Goal: Task Accomplishment & Management: Use online tool/utility

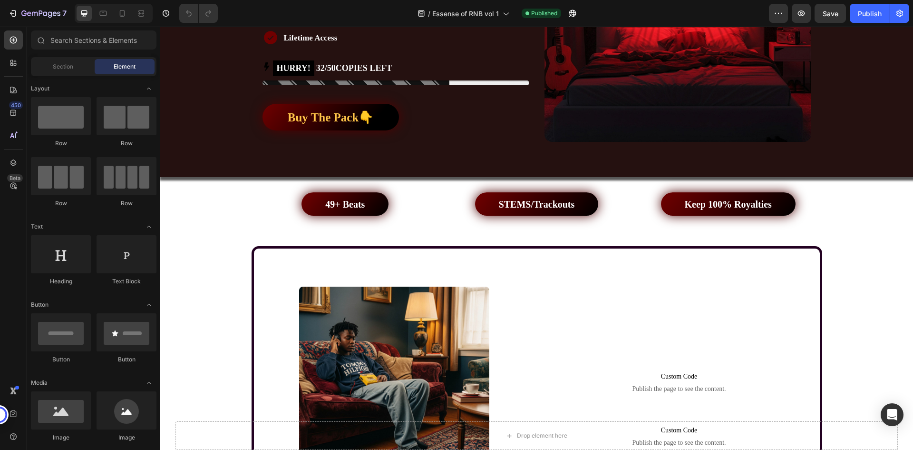
scroll to position [428, 0]
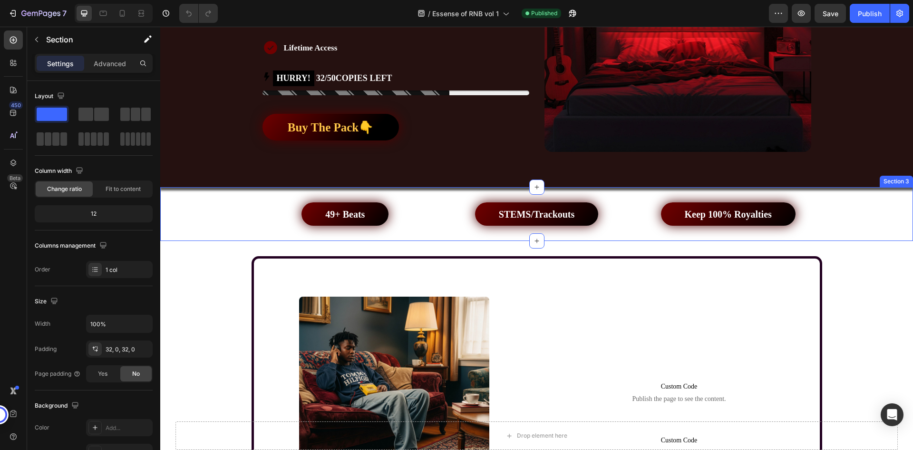
click at [209, 212] on div "49+ Beats Button STEMS/Trackouts Button Keep 100% Royalties Button Row" at bounding box center [536, 213] width 753 height 23
click at [206, 275] on div "Image 1: 90s RnB Pack Heading The beats in this section draw on the golden era …" at bounding box center [536, 400] width 753 height 288
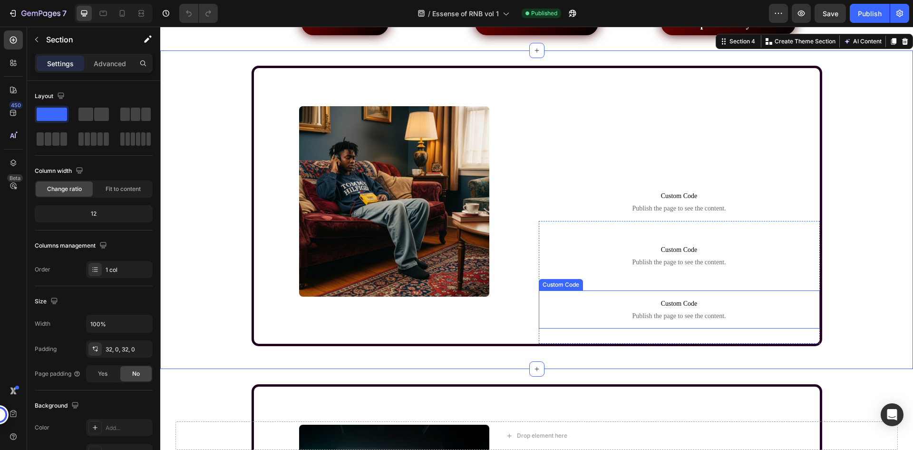
scroll to position [666, 0]
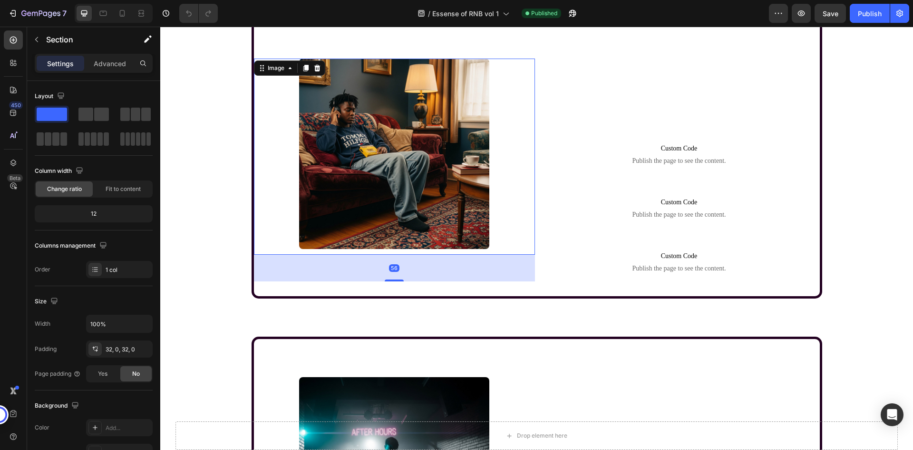
click at [510, 229] on div at bounding box center [394, 154] width 281 height 190
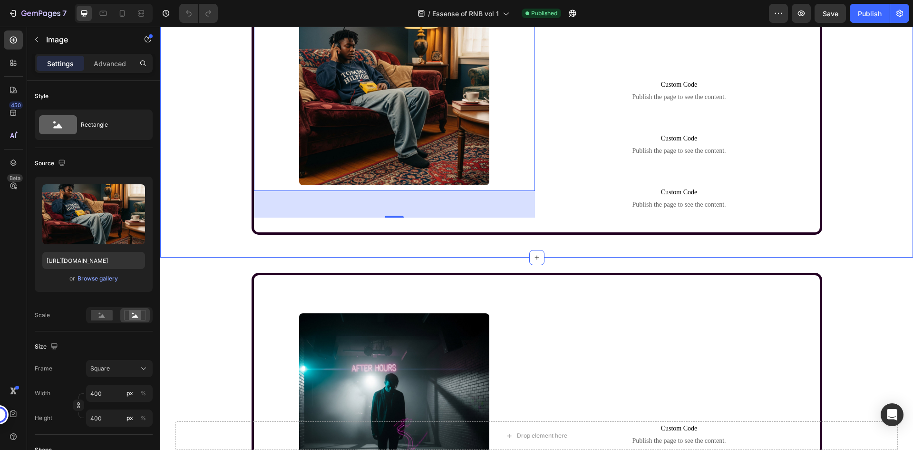
scroll to position [809, 0]
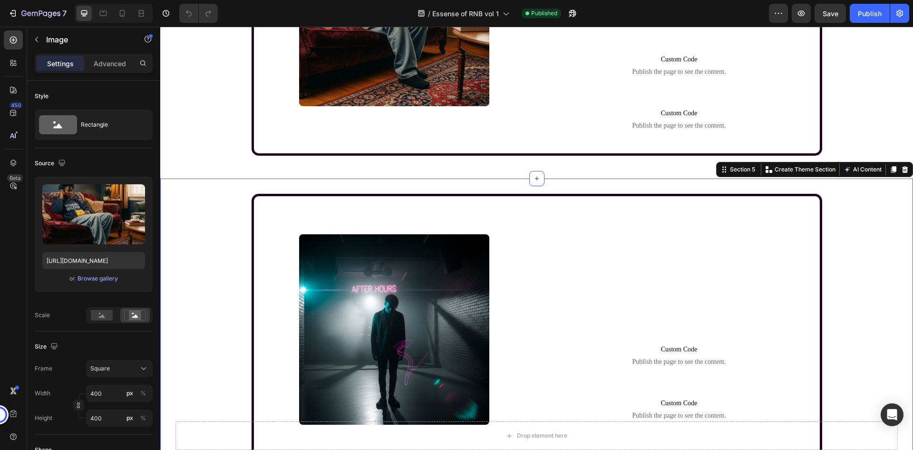
click at [212, 216] on div "Image 2: Alternative RnB Pack Heading This pack is for artists who want to push…" at bounding box center [536, 350] width 753 height 313
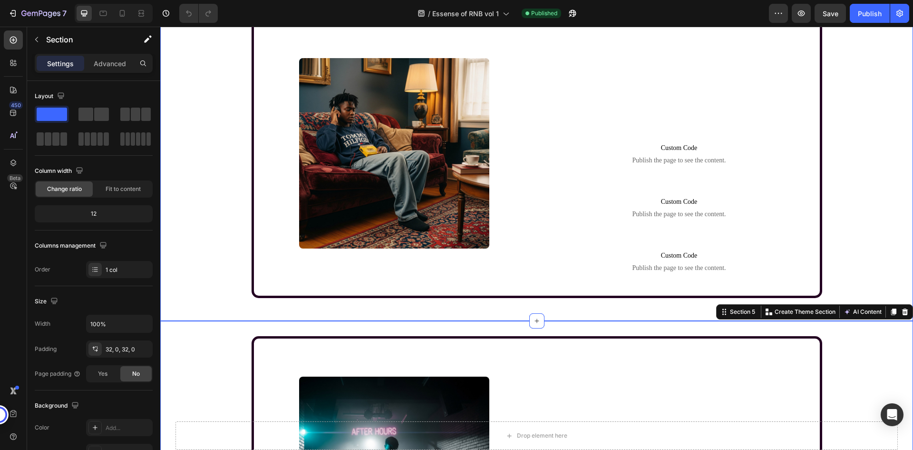
scroll to position [666, 0]
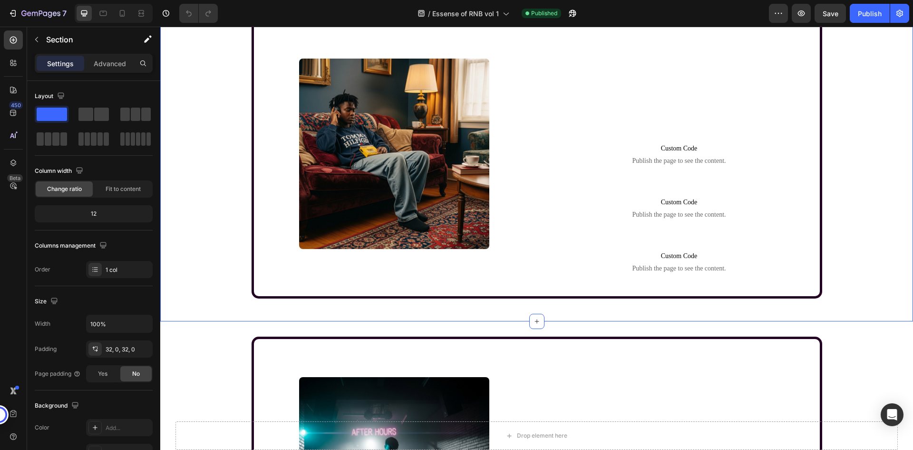
click at [213, 210] on div "Image 1: 90s RnB Pack Heading The beats in this section draw on the golden era …" at bounding box center [536, 162] width 753 height 288
click at [239, 196] on div "Image 1: 90s RnB Pack Heading The beats in this section draw on the golden era …" at bounding box center [536, 162] width 753 height 288
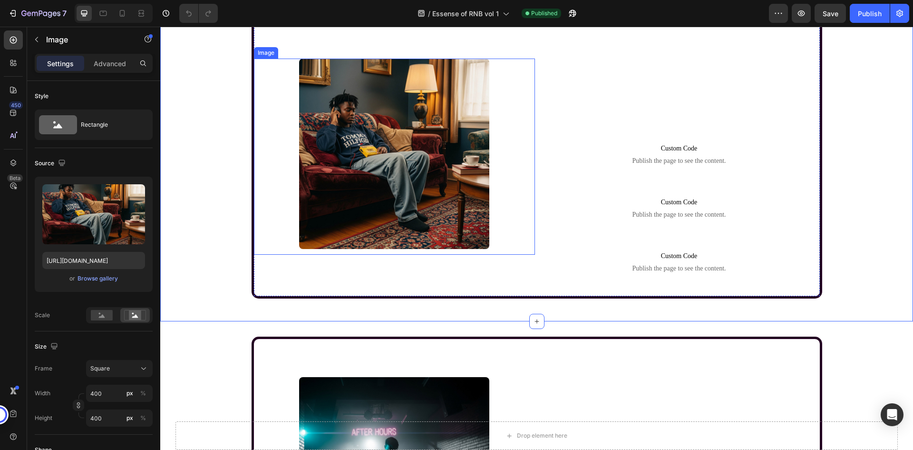
click at [268, 203] on div at bounding box center [394, 154] width 281 height 190
click at [228, 221] on div "Image 1: 90s RnB Pack Heading The beats in this section draw on the golden era …" at bounding box center [536, 162] width 753 height 288
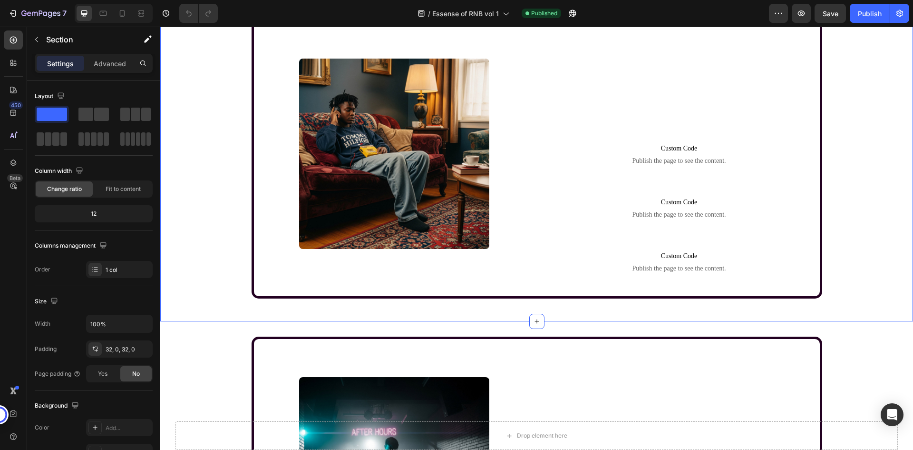
click at [228, 221] on div "Image 1: 90s RnB Pack Heading The beats in this section draw on the golden era …" at bounding box center [536, 162] width 753 height 288
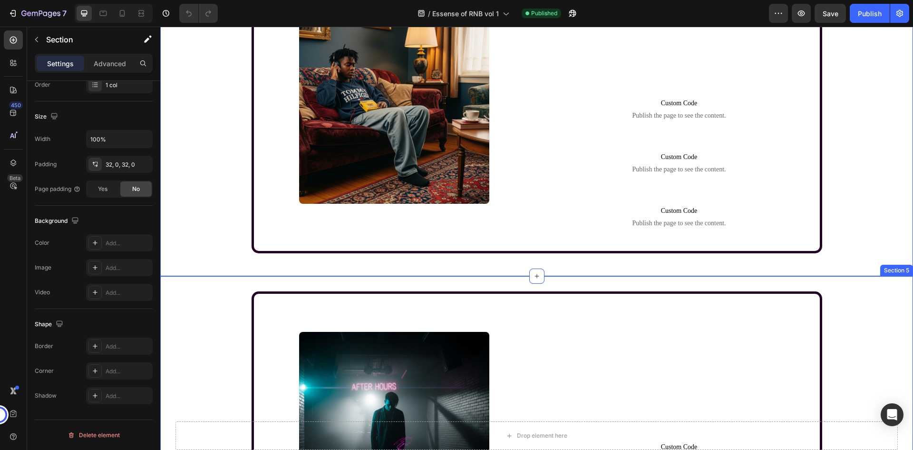
scroll to position [761, 0]
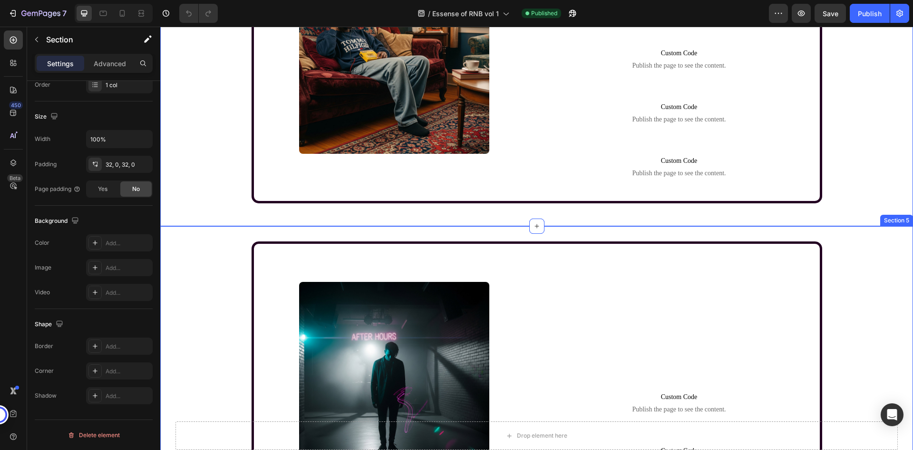
click at [219, 285] on div "Image 2: Alternative RnB Pack Heading This pack is for artists who want to push…" at bounding box center [536, 397] width 753 height 313
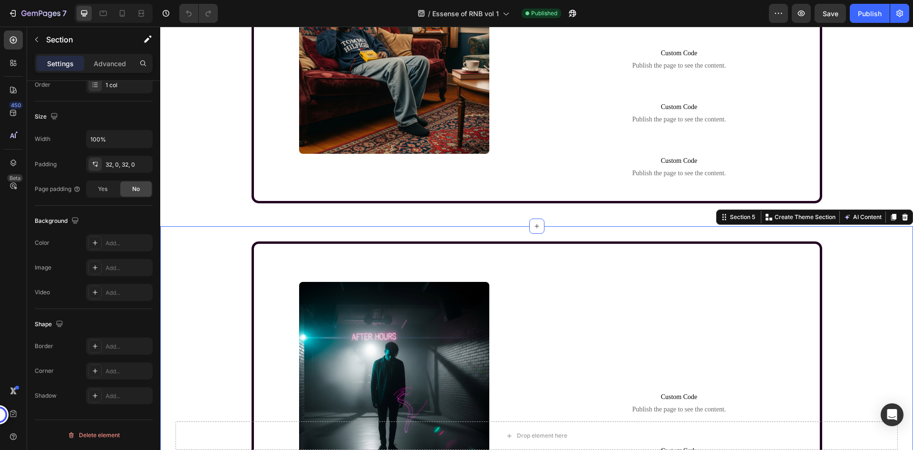
click at [219, 285] on div "Image 2: Alternative RnB Pack Heading This pack is for artists who want to push…" at bounding box center [536, 397] width 753 height 313
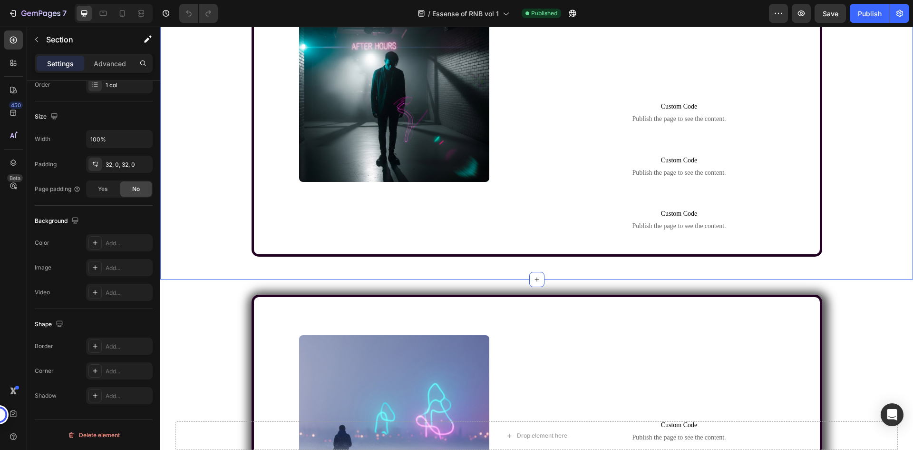
scroll to position [1094, 0]
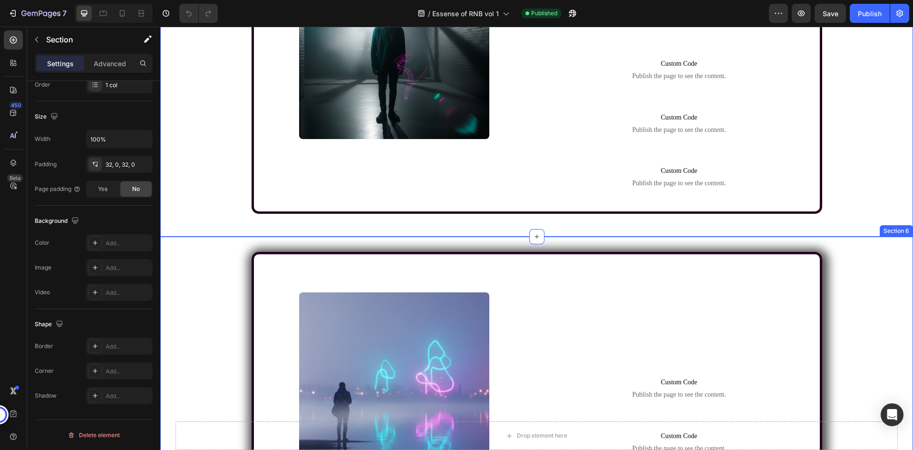
click at [219, 287] on div "Image 3: Ambient RnB Pack Heading This collection focuses on creating a mood. T…" at bounding box center [536, 396] width 753 height 288
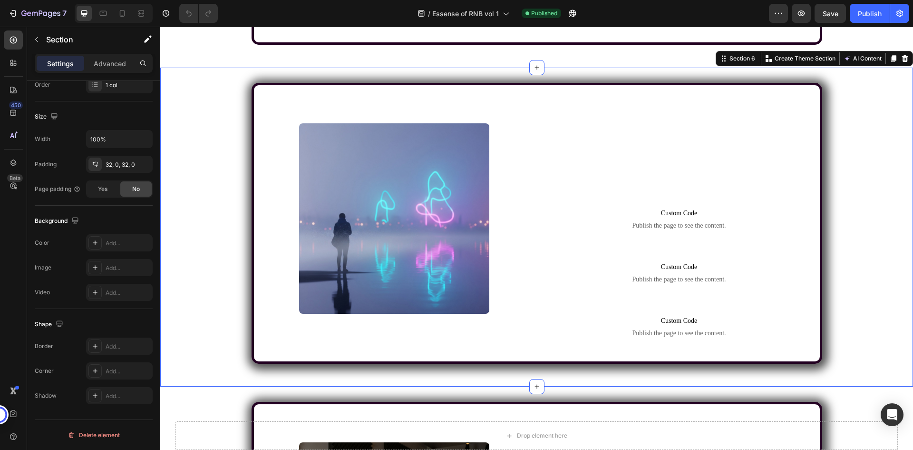
scroll to position [1285, 0]
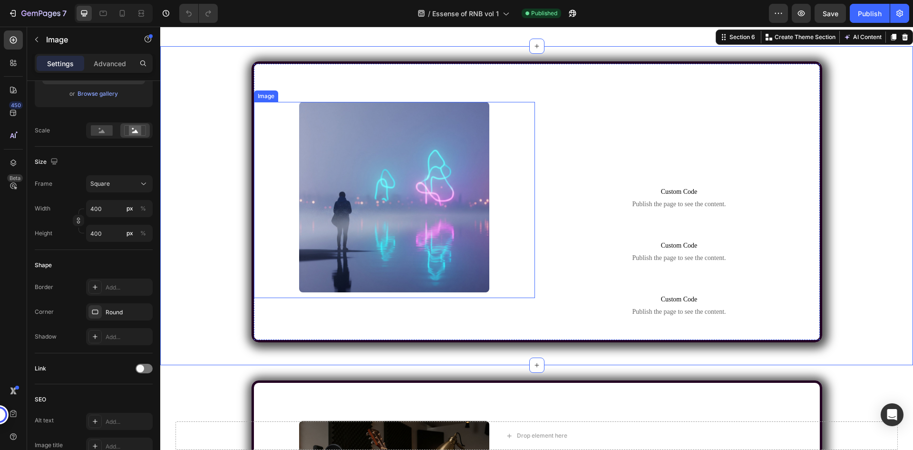
click at [259, 275] on div at bounding box center [394, 197] width 281 height 190
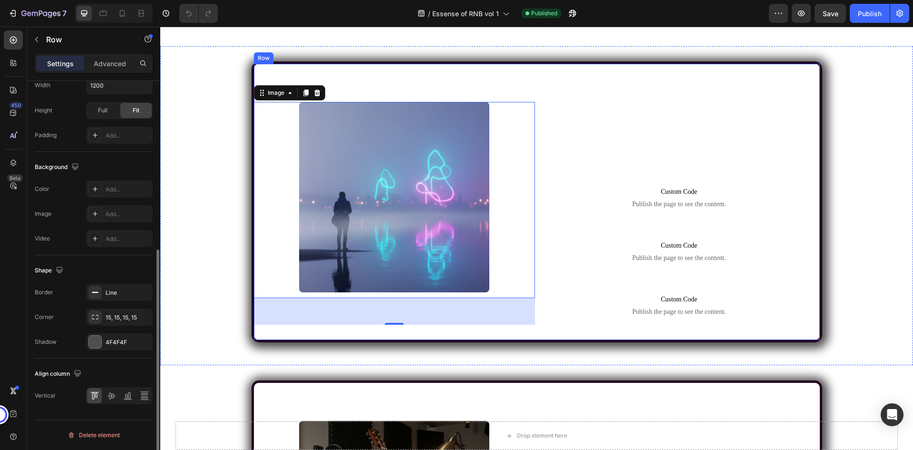
scroll to position [0, 0]
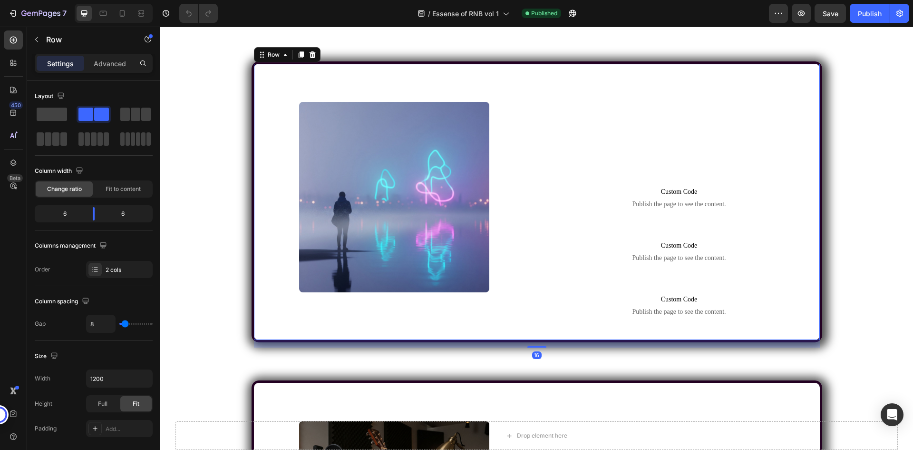
click at [260, 337] on div "Image" at bounding box center [394, 201] width 281 height 275
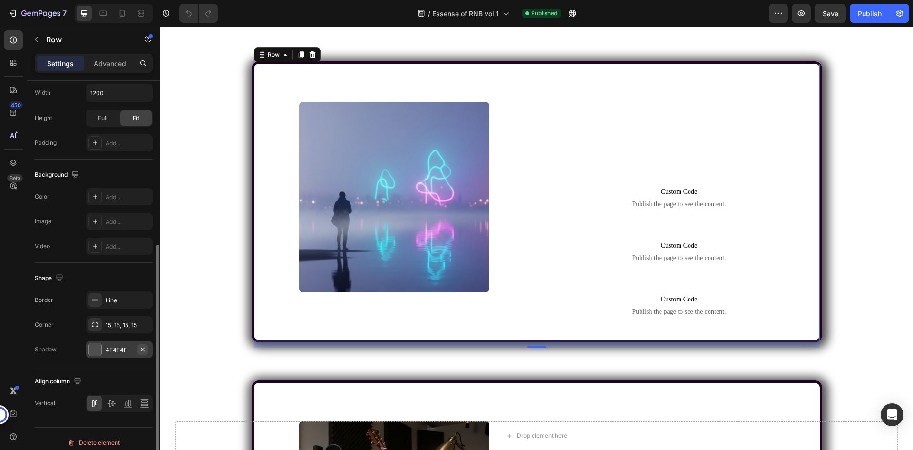
click at [142, 349] on icon "button" at bounding box center [143, 349] width 4 height 4
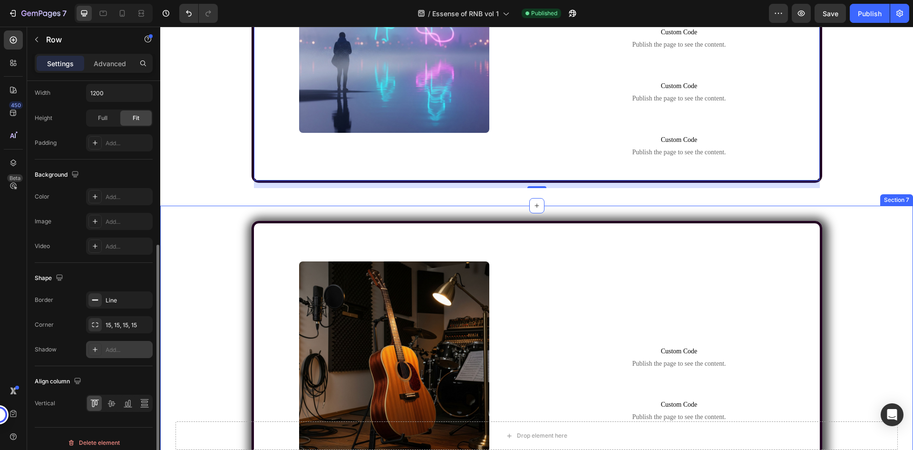
scroll to position [1475, 0]
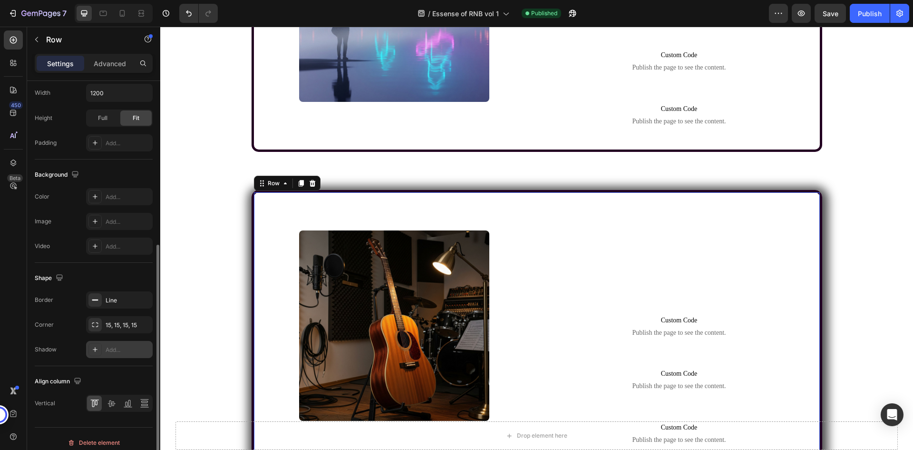
click at [261, 197] on div "Image" at bounding box center [394, 329] width 281 height 275
click at [146, 348] on icon "button" at bounding box center [143, 349] width 8 height 8
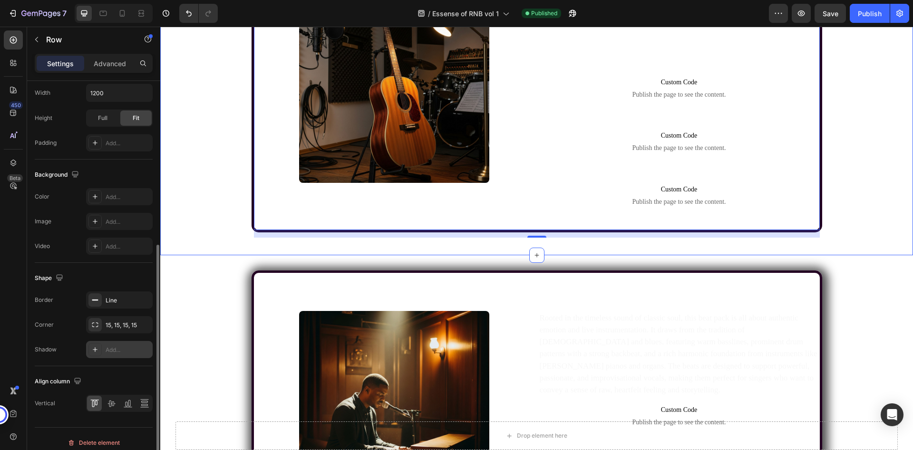
scroll to position [1760, 0]
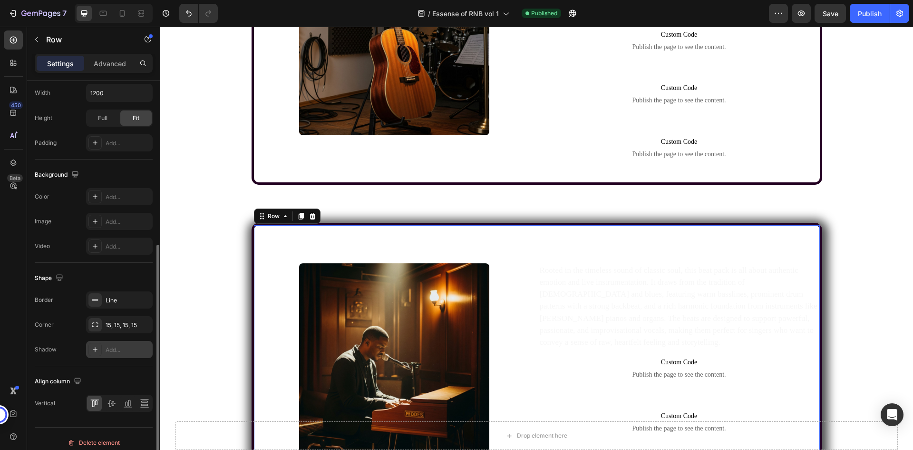
click at [259, 233] on div "Image" at bounding box center [394, 367] width 281 height 285
click at [143, 347] on icon "button" at bounding box center [143, 349] width 8 height 8
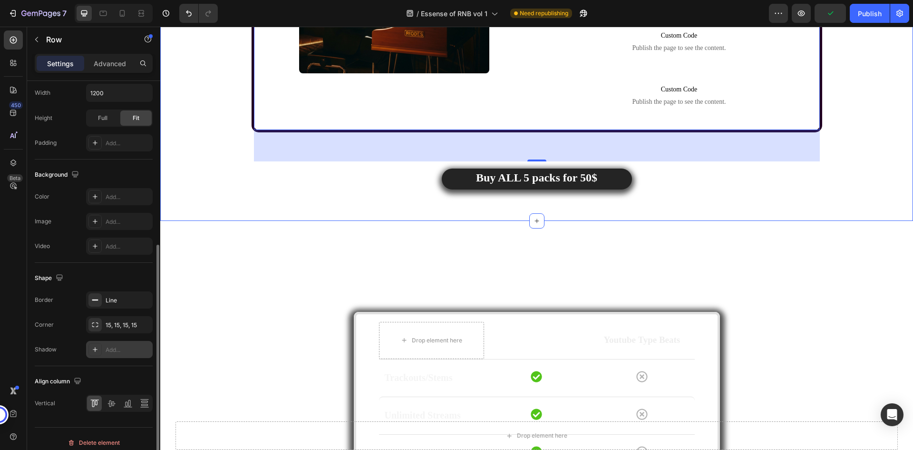
scroll to position [2141, 0]
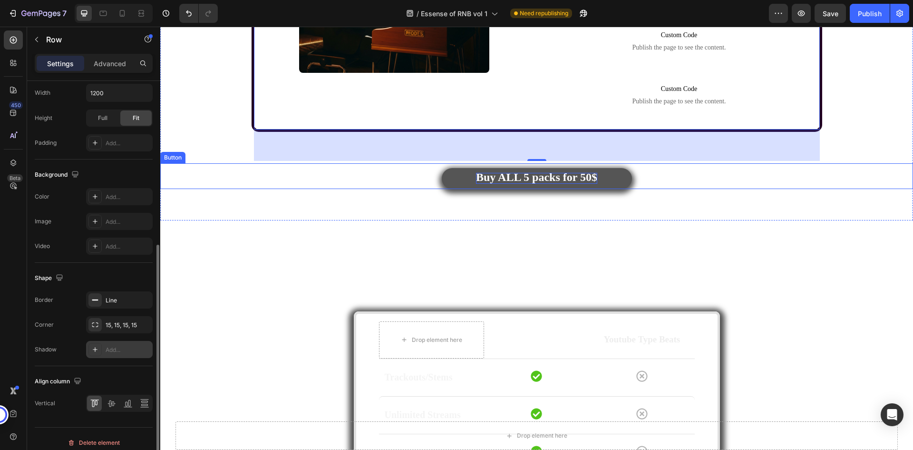
click at [495, 176] on strong "Buy ALL 5 packs for 50$" at bounding box center [536, 177] width 121 height 12
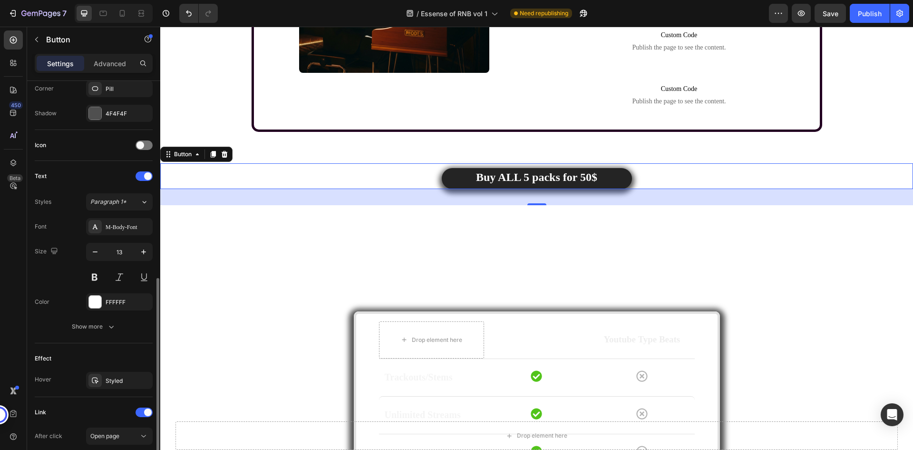
scroll to position [285, 0]
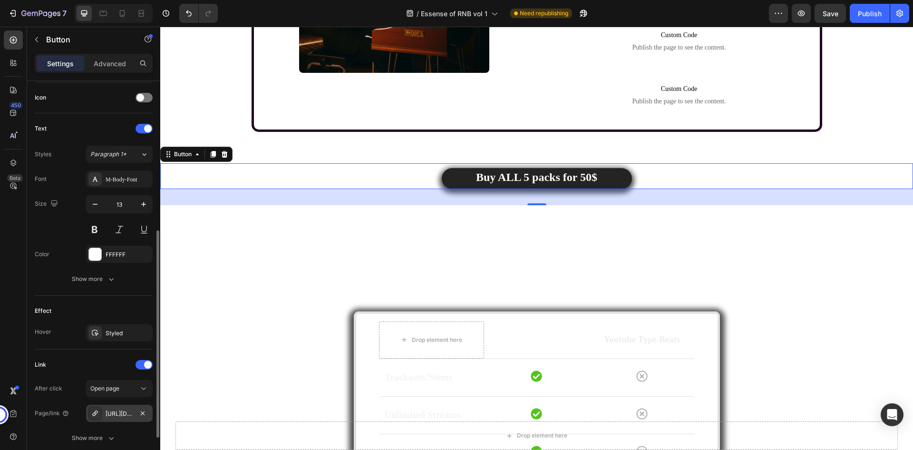
click at [123, 413] on div "[URL][DOMAIN_NAME]" at bounding box center [120, 413] width 28 height 9
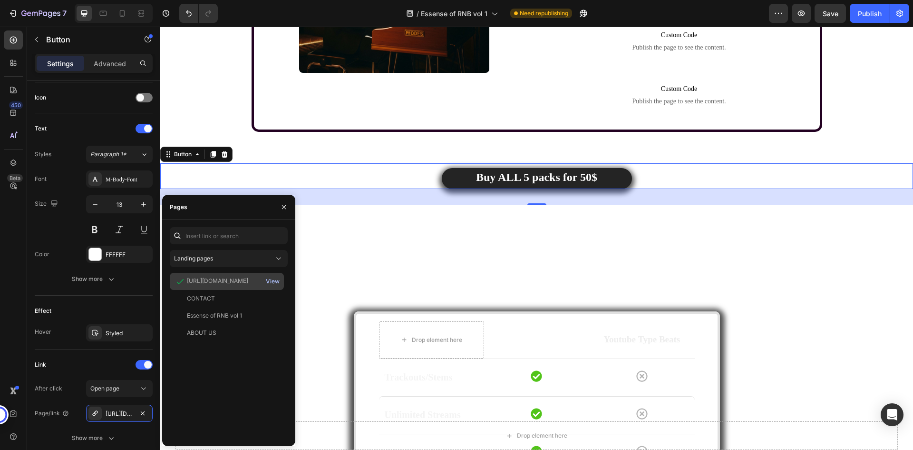
click at [274, 282] on div "View" at bounding box center [273, 281] width 14 height 9
drag, startPoint x: 235, startPoint y: 281, endPoint x: 198, endPoint y: 400, distance: 124.1
click at [197, 410] on div "[URL][DOMAIN_NAME] View CONTACT View Essense of RNB vol 1 View ABOUT US View" at bounding box center [229, 356] width 118 height 166
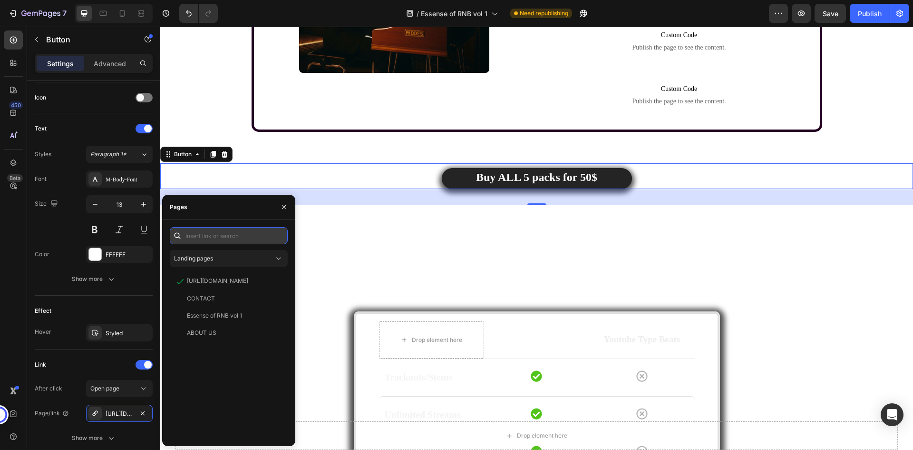
click at [233, 239] on input "text" at bounding box center [229, 235] width 118 height 17
click at [283, 206] on icon "button" at bounding box center [284, 207] width 8 height 8
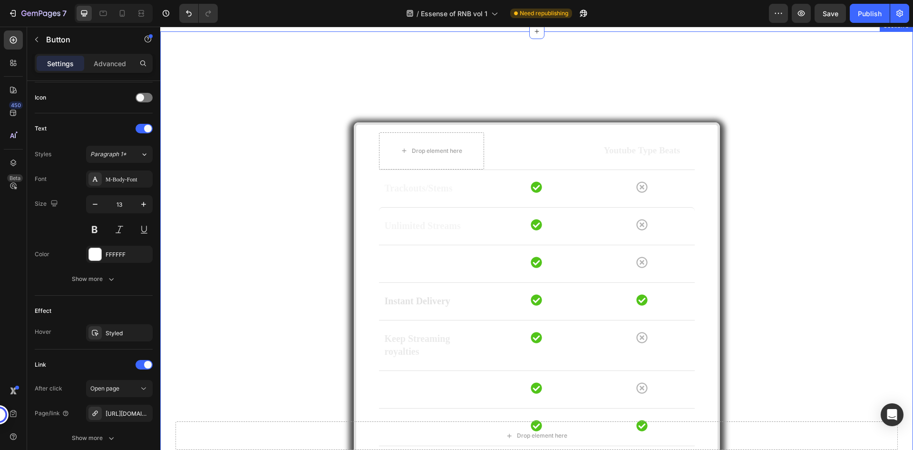
scroll to position [2331, 0]
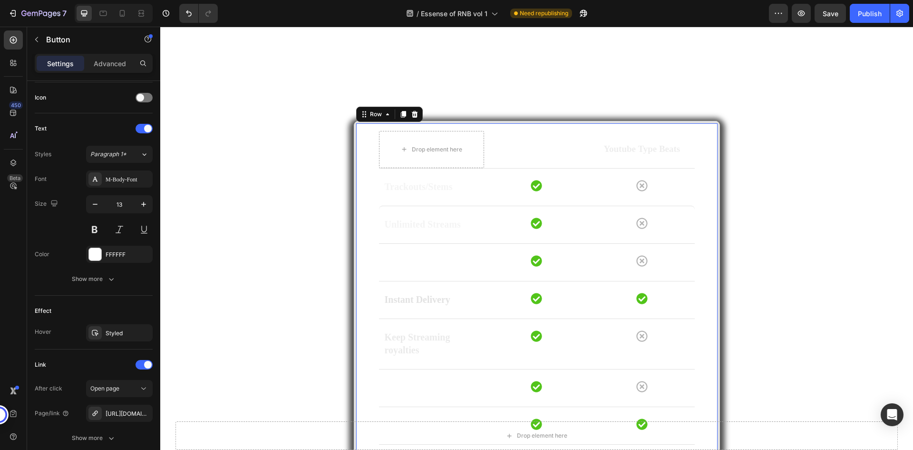
click at [361, 140] on div "Drop element here Essence of RNB Text block Youtube Type Beats Text block Row R…" at bounding box center [537, 312] width 366 height 383
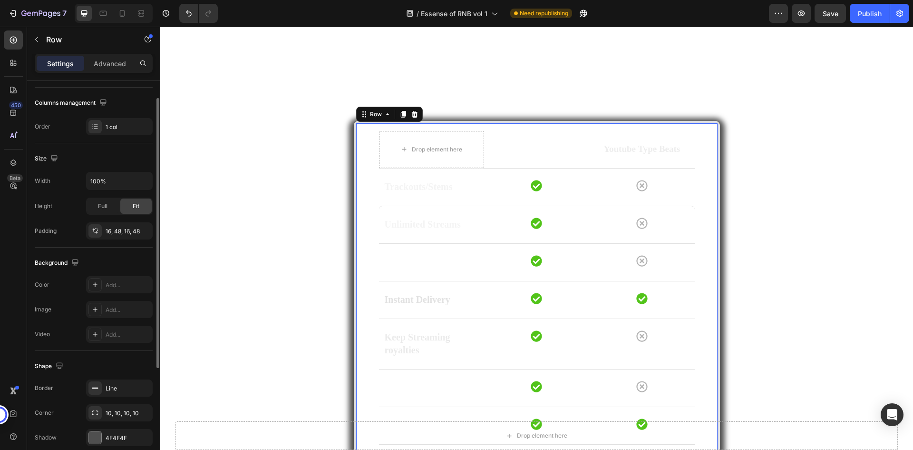
scroll to position [185, 0]
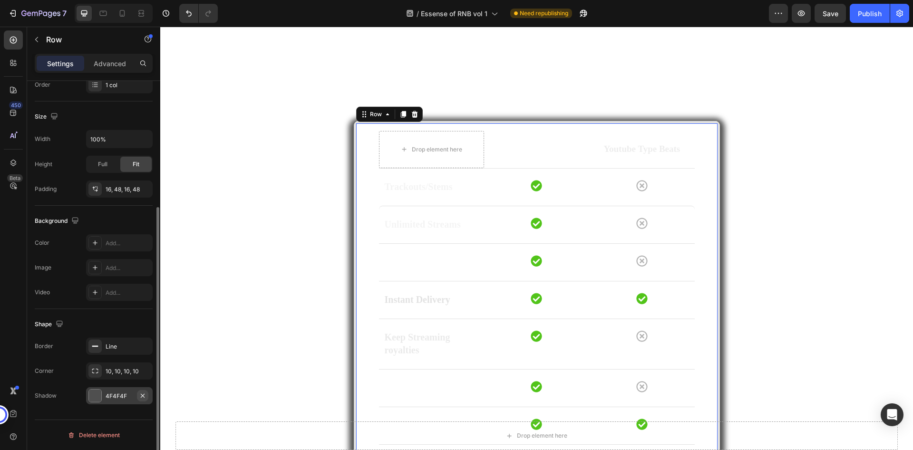
drag, startPoint x: 143, startPoint y: 394, endPoint x: 6, endPoint y: 356, distance: 141.6
click at [143, 394] on icon "button" at bounding box center [143, 396] width 8 height 8
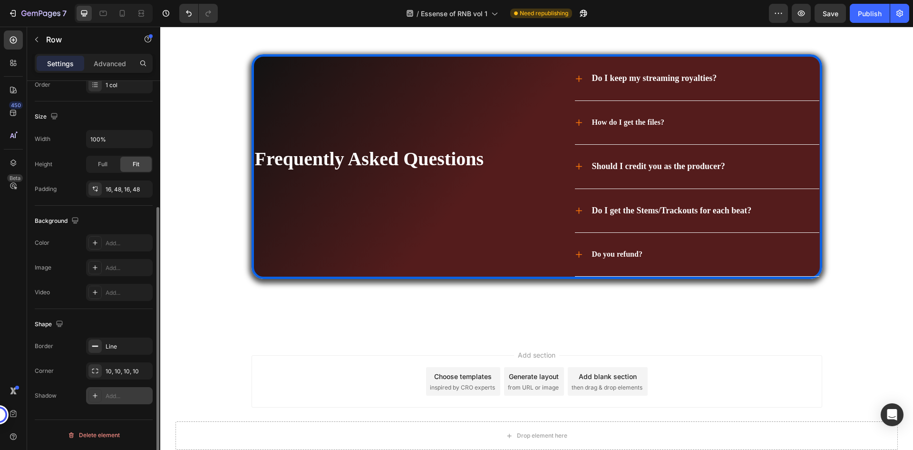
scroll to position [3521, 0]
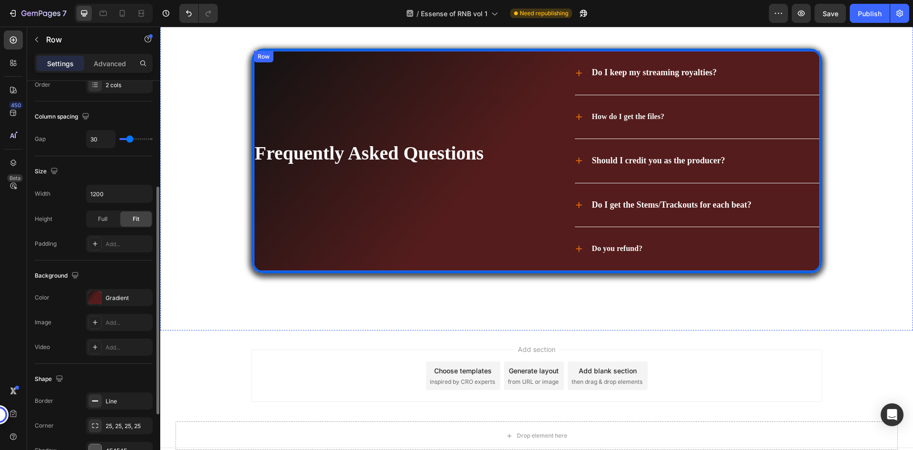
click at [289, 56] on div "Frequently Asked Questions Heading Do I keep my streaming royalties? How do I g…" at bounding box center [537, 161] width 571 height 225
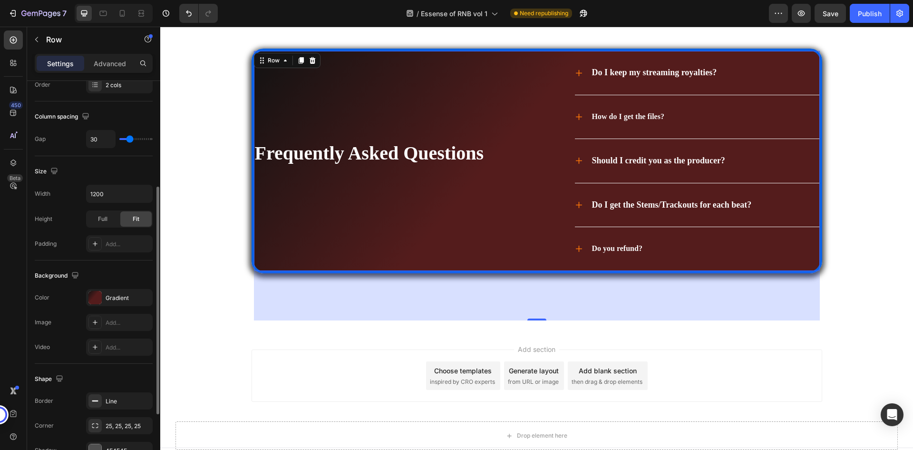
scroll to position [293, 0]
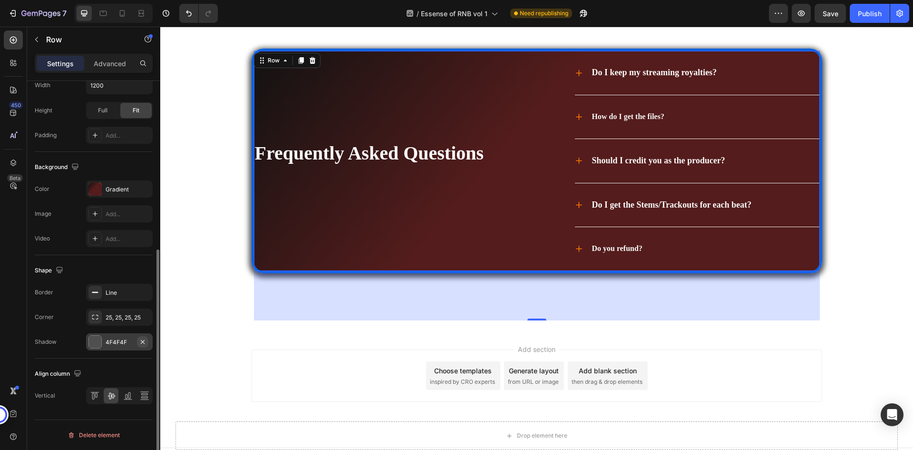
click at [142, 338] on icon "button" at bounding box center [143, 342] width 8 height 8
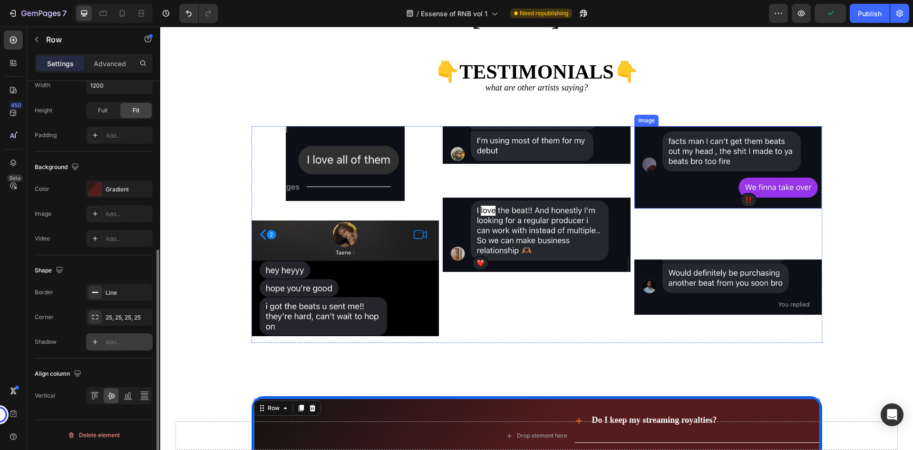
scroll to position [3140, 0]
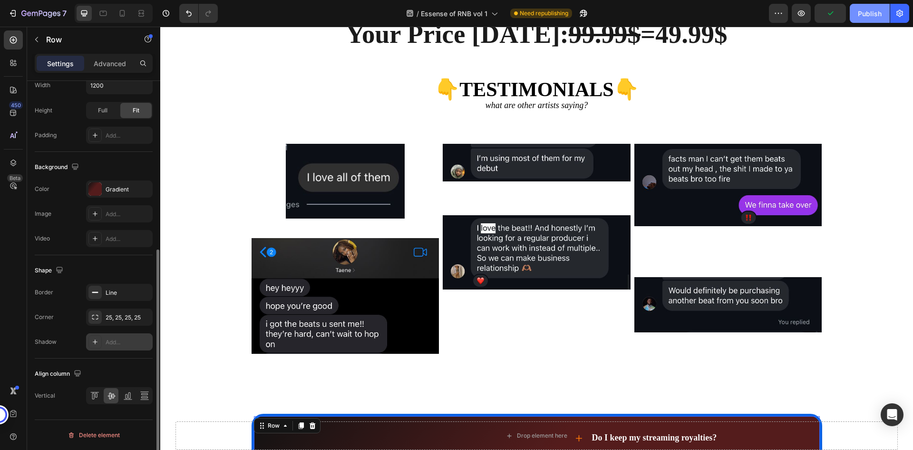
click at [863, 11] on div "Publish" at bounding box center [870, 14] width 24 height 10
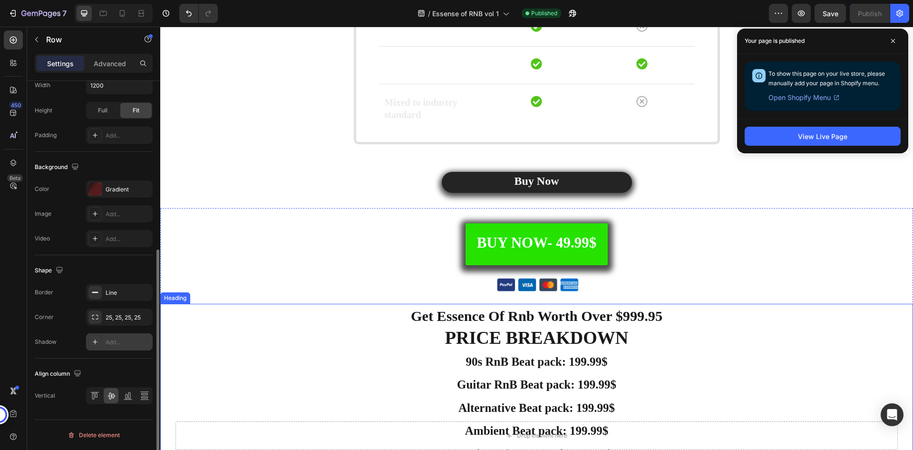
scroll to position [2616, 0]
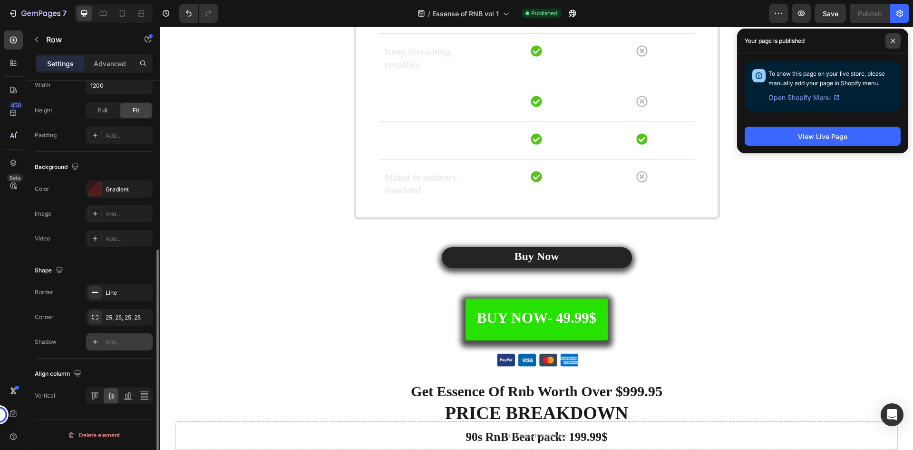
click at [895, 40] on icon at bounding box center [893, 41] width 5 height 5
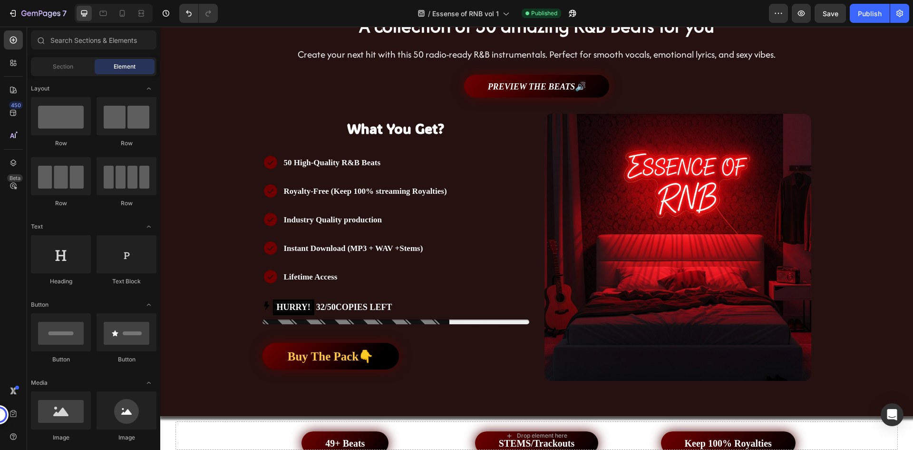
scroll to position [176, 0]
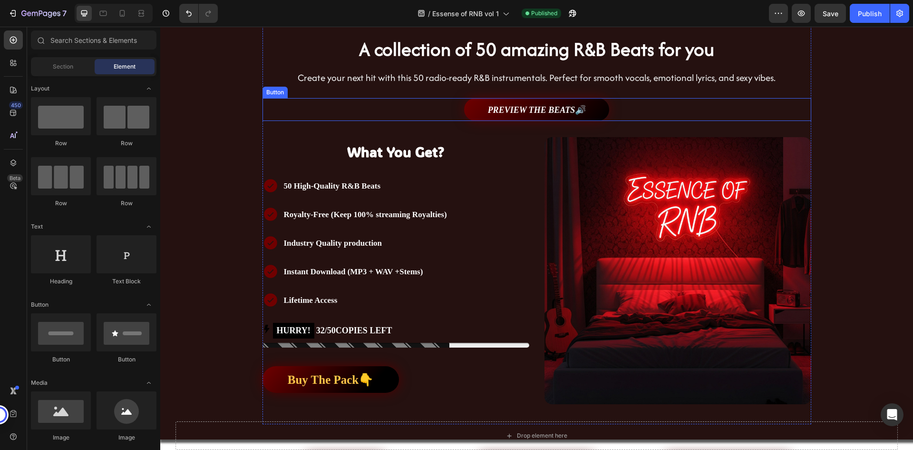
click at [625, 105] on div "PREVIEW THE BEATS🔊 Button" at bounding box center [537, 109] width 549 height 23
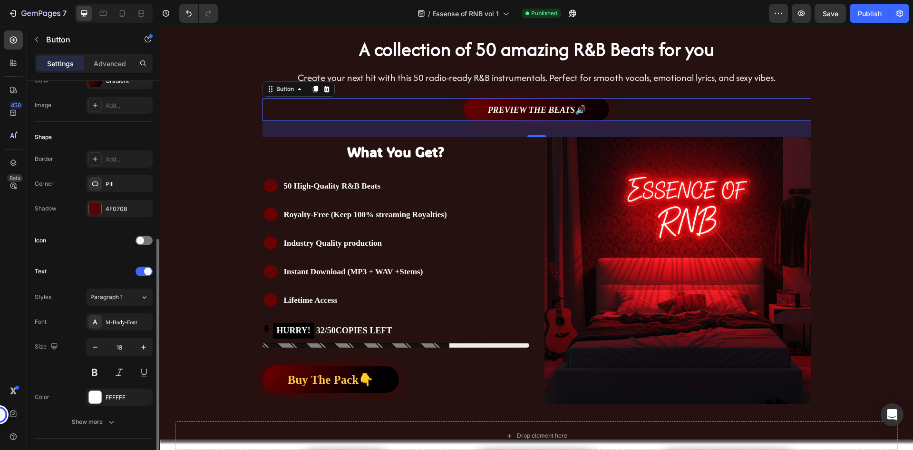
scroll to position [286, 0]
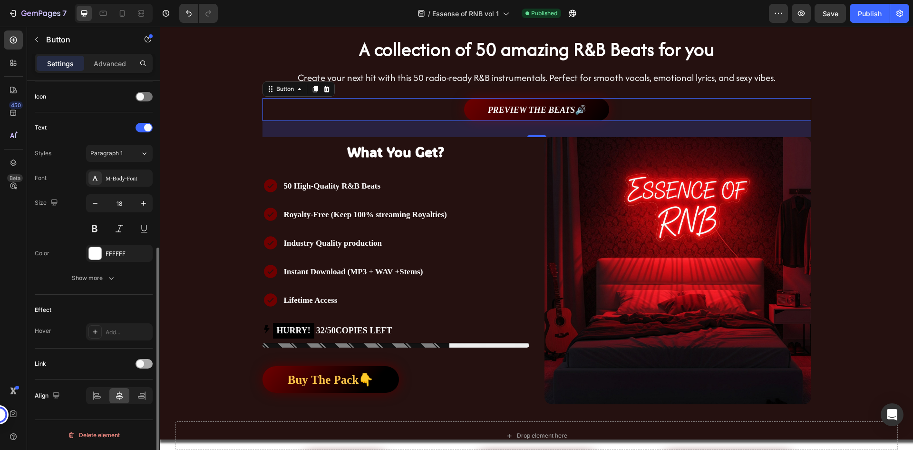
click at [144, 363] on span at bounding box center [141, 364] width 8 height 8
click at [128, 385] on div "Open page" at bounding box center [114, 387] width 49 height 9
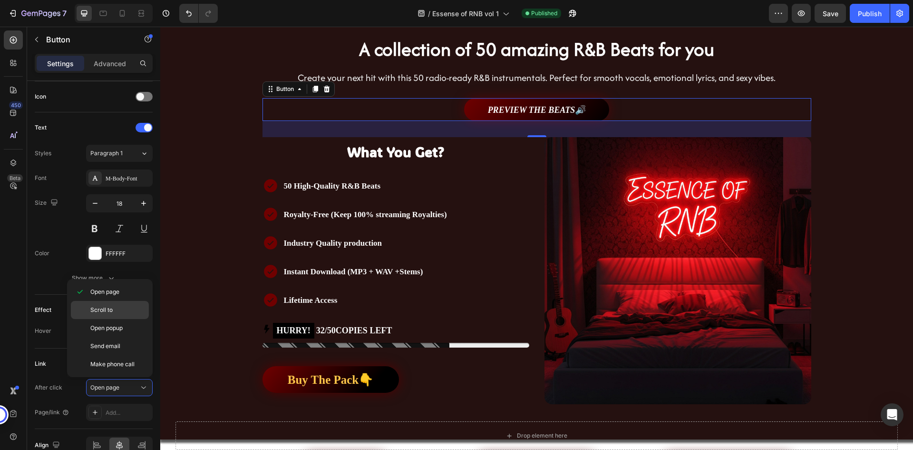
click at [123, 319] on div "Scroll to" at bounding box center [110, 328] width 78 height 18
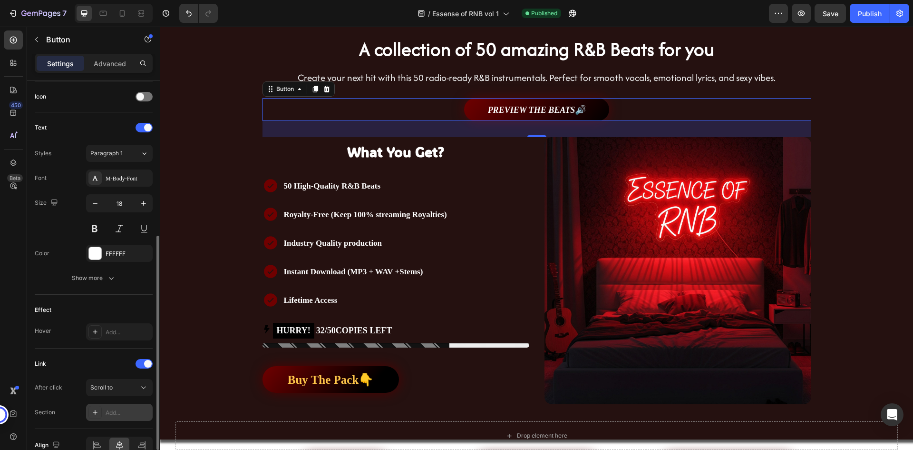
scroll to position [336, 0]
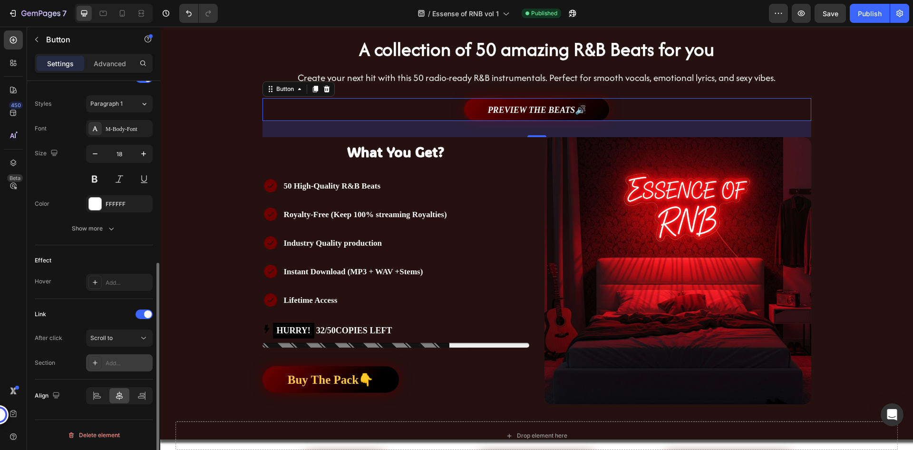
click at [114, 361] on div "Add..." at bounding box center [128, 363] width 45 height 9
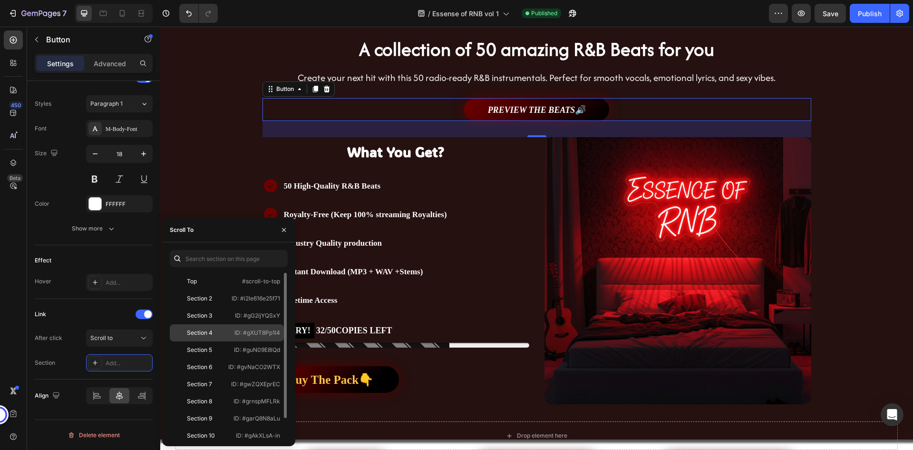
click at [206, 341] on div "Section 4 ID: #gXUT8Pp1l4" at bounding box center [227, 349] width 114 height 17
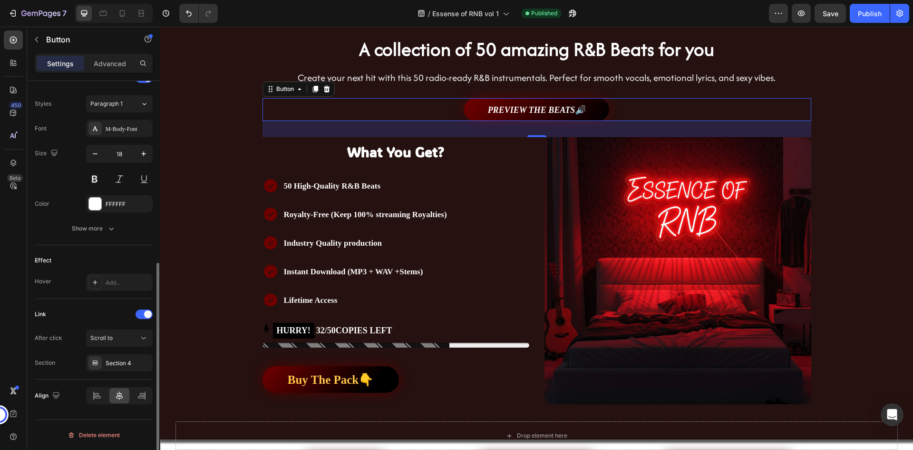
click at [100, 323] on div "Link After click Scroll to Section Section 4" at bounding box center [94, 338] width 118 height 65
click at [581, 101] on link "PREVIEW THE BEATS🔊" at bounding box center [537, 109] width 146 height 23
click at [564, 107] on strong "PREVIEW THE BEATS🔊" at bounding box center [537, 110] width 98 height 10
click at [618, 110] on div "PREVIEW THE BEATS🔊 Button 34" at bounding box center [537, 109] width 549 height 23
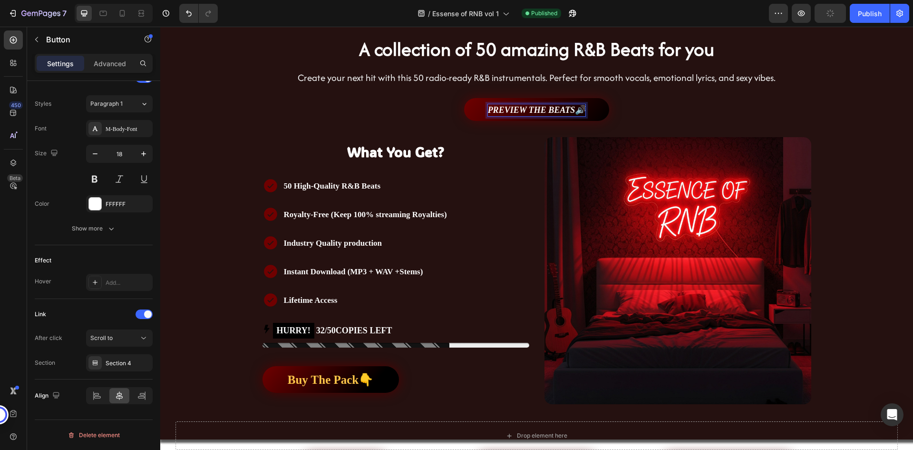
click at [576, 107] on strong "PREVIEW THE BEATS🔊" at bounding box center [537, 110] width 98 height 10
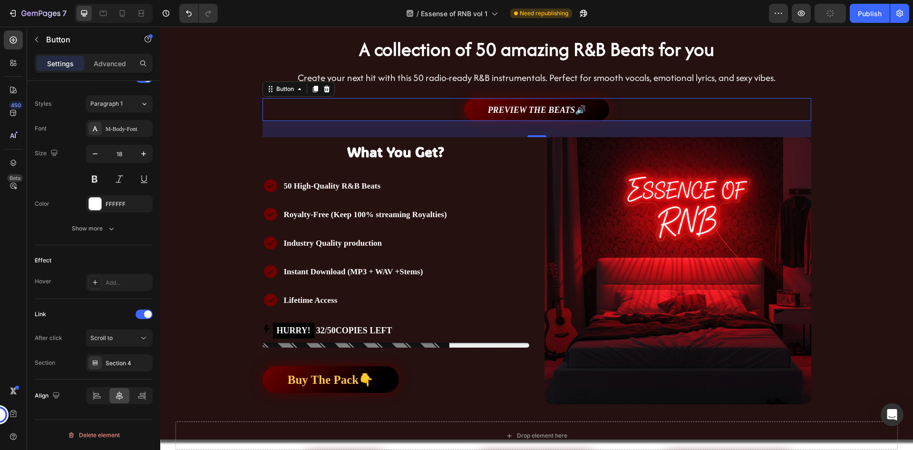
click at [595, 108] on link "PREVIEW THE BEATS🔊" at bounding box center [537, 109] width 146 height 23
click at [862, 13] on div "Publish" at bounding box center [870, 14] width 24 height 10
click at [673, 12] on div "/ Essense of RNB vol 1 Need republishing" at bounding box center [498, 13] width 544 height 19
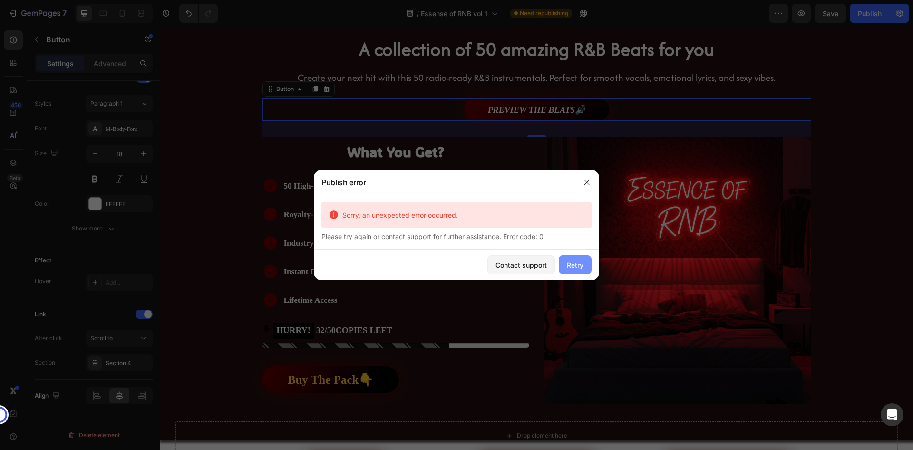
click at [571, 264] on div "Retry" at bounding box center [575, 265] width 17 height 10
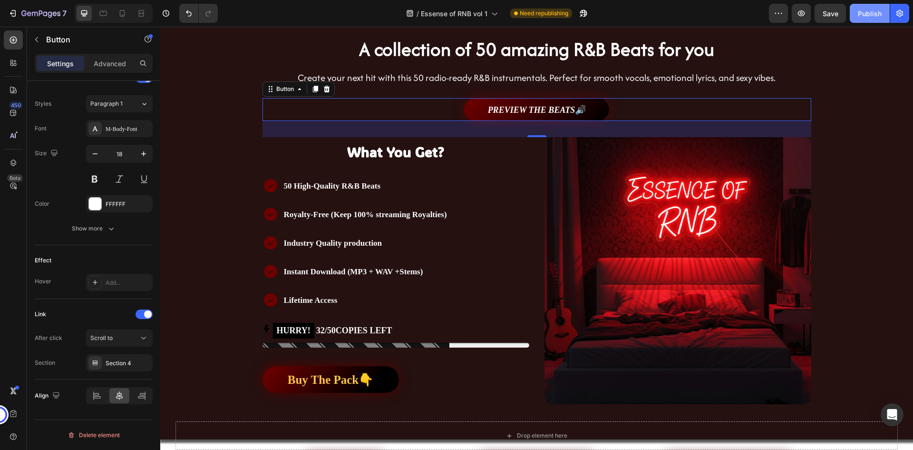
click at [874, 15] on div "Publish" at bounding box center [870, 14] width 24 height 10
click at [747, 12] on div "/ Essense of RNB vol 1 Need republishing" at bounding box center [498, 13] width 544 height 19
click at [380, 11] on div "/ Essense of RNB vol 1 Need republishing" at bounding box center [498, 13] width 544 height 19
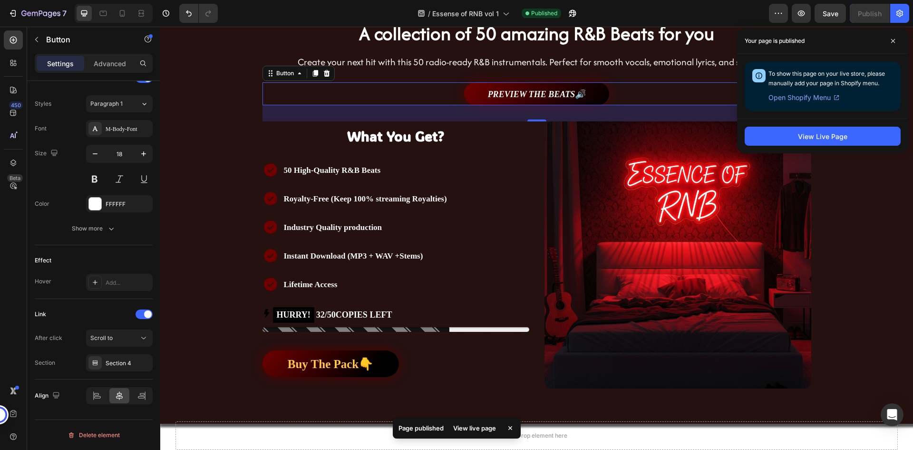
scroll to position [128, 0]
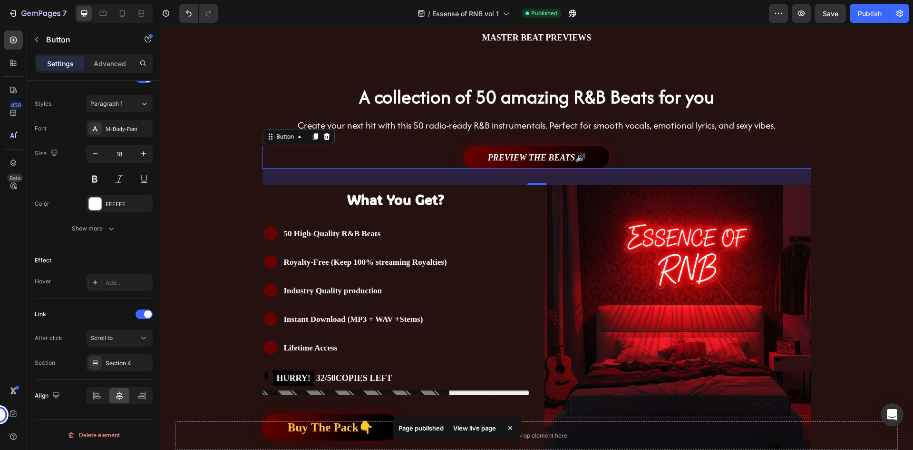
click at [364, 10] on div "/ Essense of RNB vol 1 Published" at bounding box center [498, 13] width 544 height 19
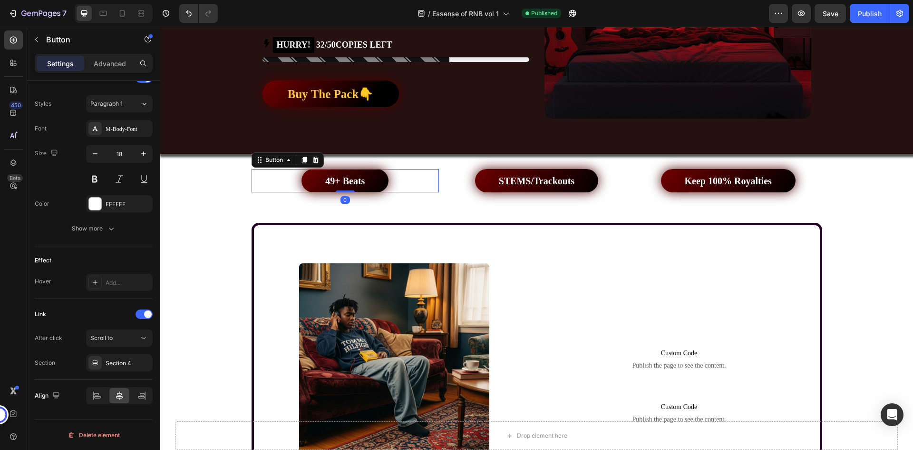
click at [395, 183] on div "49+ Beats Button 0" at bounding box center [346, 180] width 188 height 23
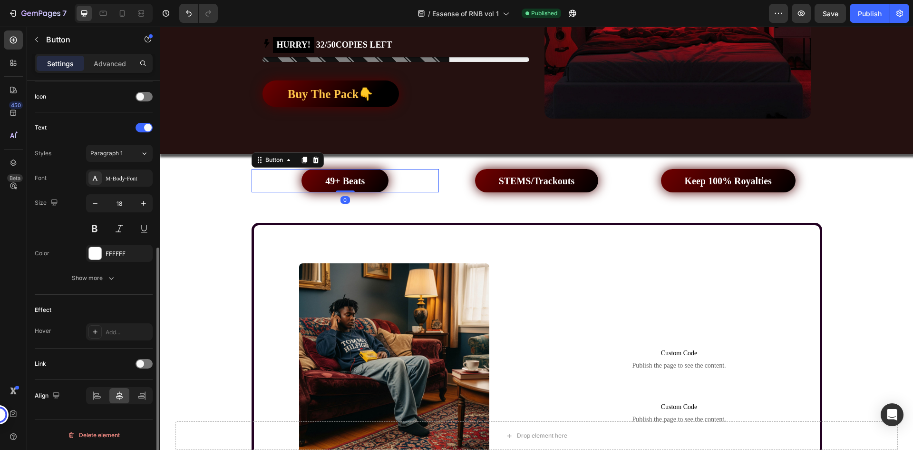
scroll to position [286, 0]
click at [302, 160] on icon at bounding box center [304, 160] width 5 height 7
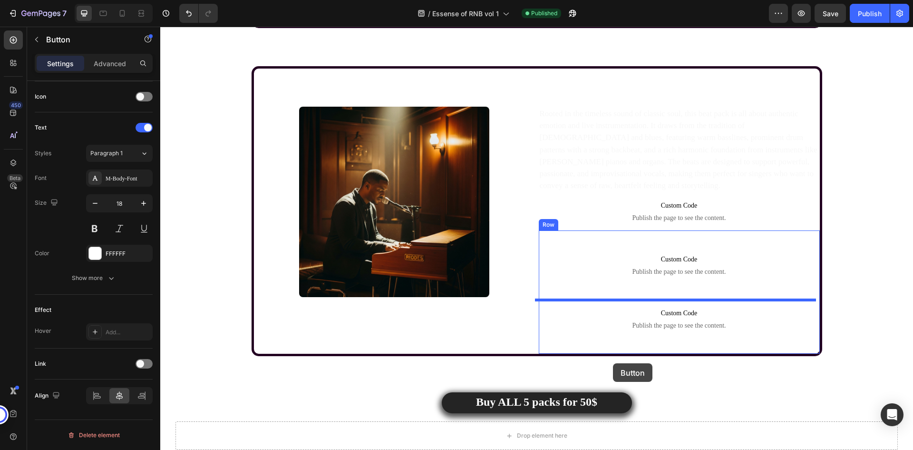
scroll to position [2031, 0]
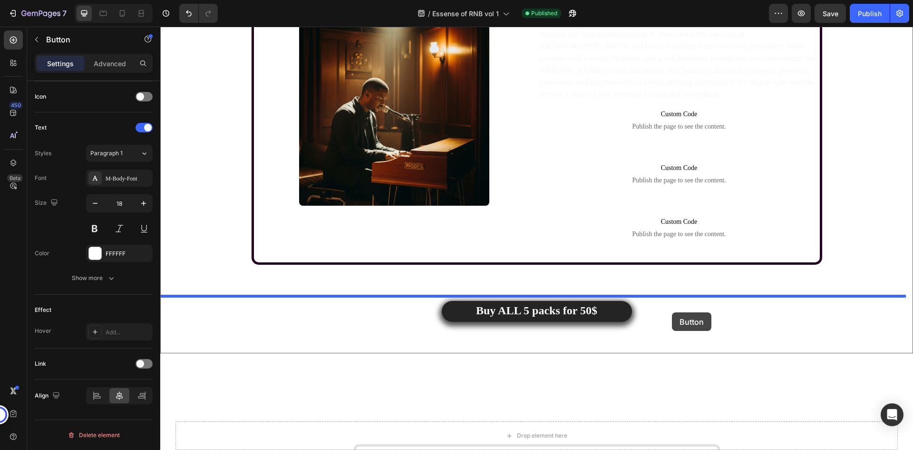
drag, startPoint x: 396, startPoint y: 202, endPoint x: 672, endPoint y: 312, distance: 297.0
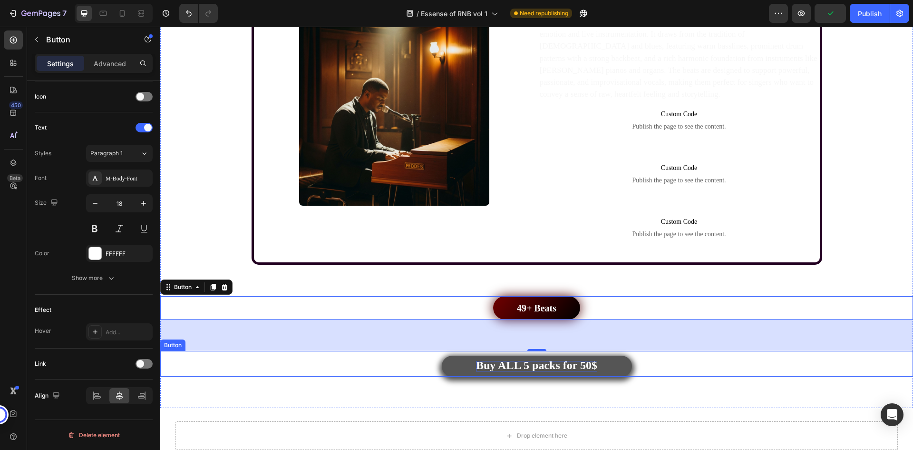
click at [546, 367] on strong "Buy ALL 5 packs for 50$" at bounding box center [536, 365] width 121 height 12
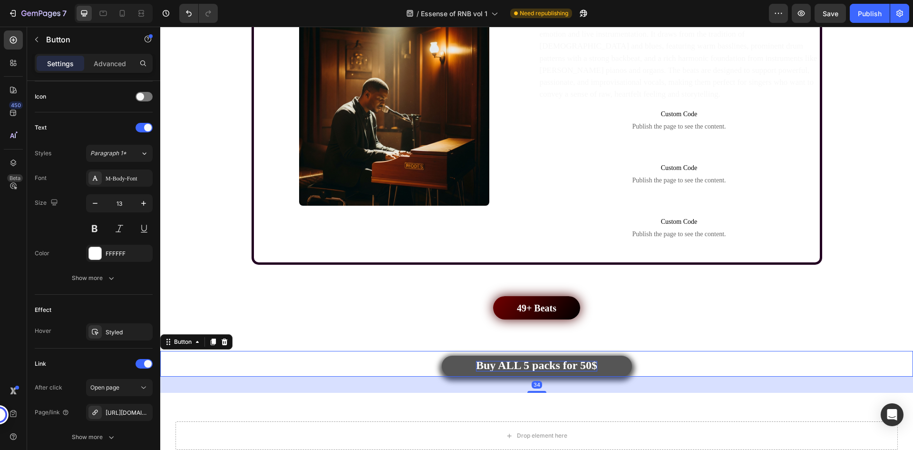
click at [545, 364] on strong "Buy ALL 5 packs for 50$" at bounding box center [536, 365] width 121 height 12
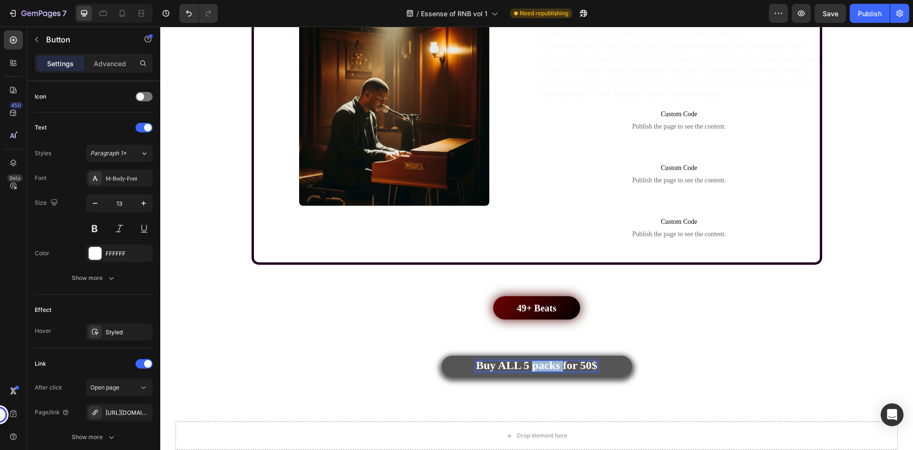
click at [545, 364] on strong "Buy ALL 5 packs for 50$" at bounding box center [536, 365] width 121 height 12
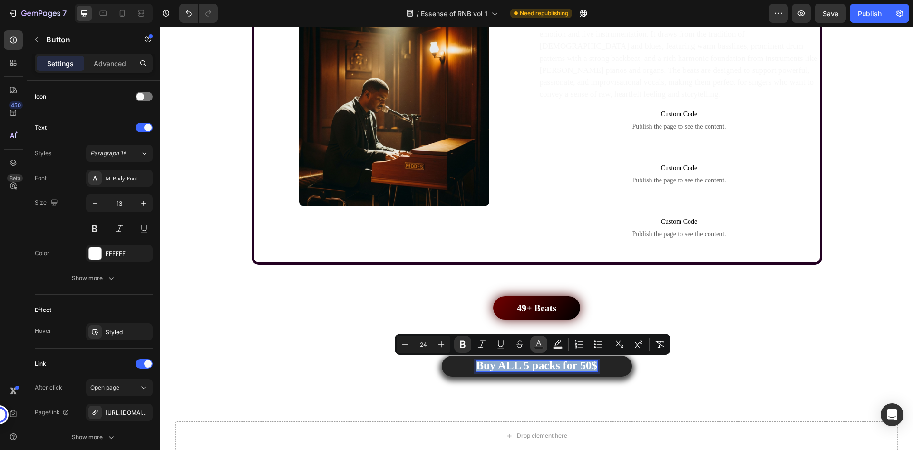
copy strong "Buy ALL 5 packs for 50$"
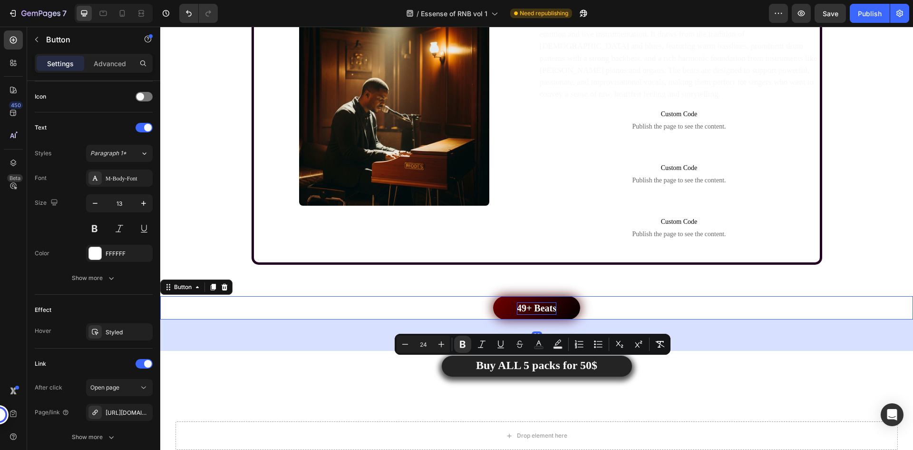
click at [530, 308] on strong "49+ Beats" at bounding box center [536, 308] width 39 height 10
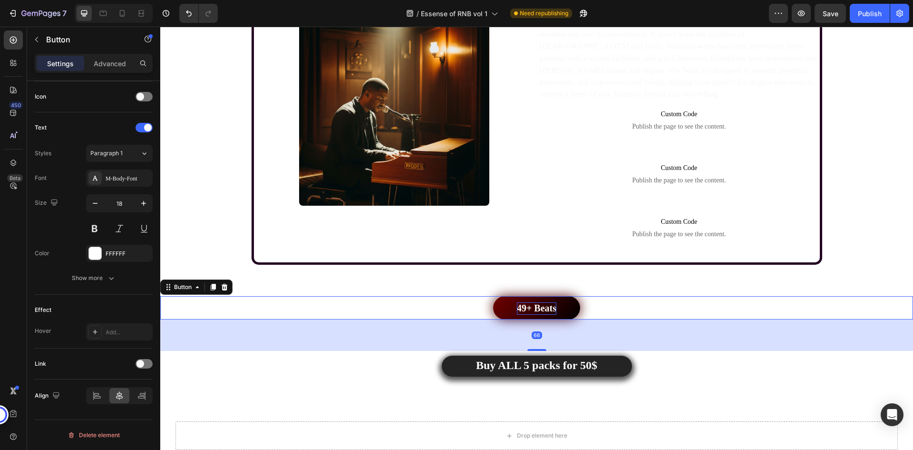
click at [530, 308] on strong "49+ Beats" at bounding box center [536, 308] width 39 height 10
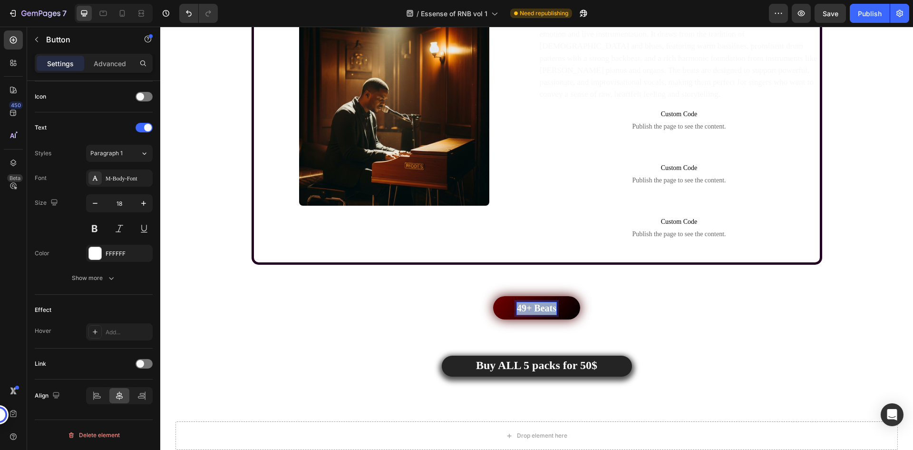
click at [530, 308] on strong "49+ Beats" at bounding box center [536, 308] width 39 height 10
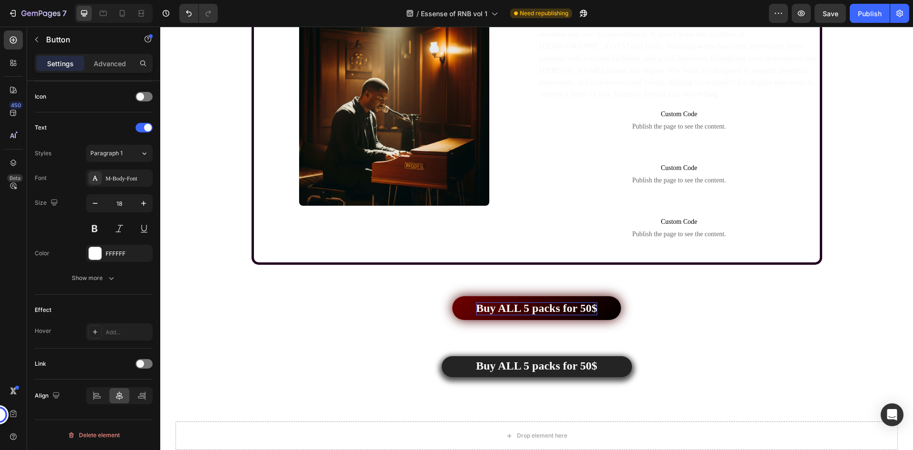
click at [650, 303] on div "Buy ALL 5 packs for 50$ Button 66" at bounding box center [536, 308] width 753 height 24
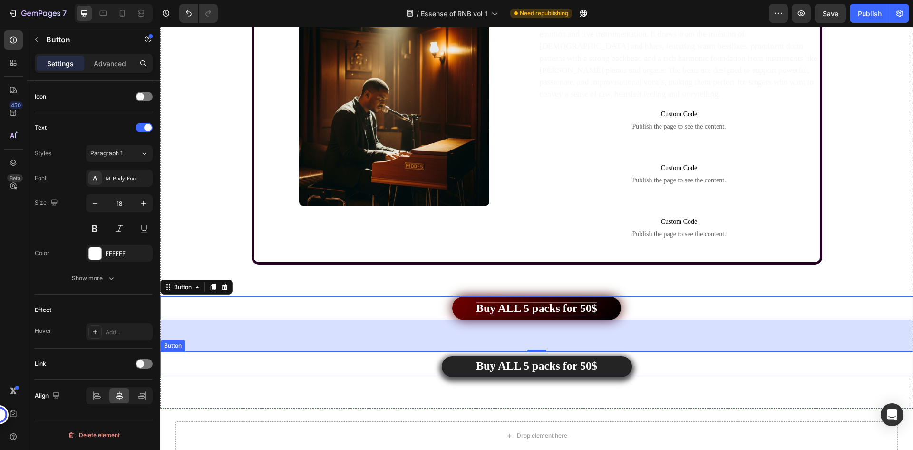
click at [645, 367] on div "Buy ALL 5 packs for 50$ Button" at bounding box center [536, 364] width 753 height 26
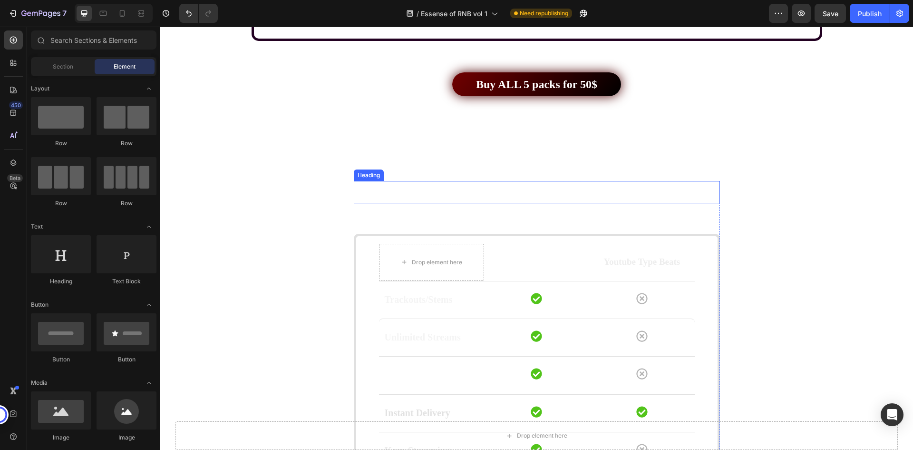
scroll to position [2127, 0]
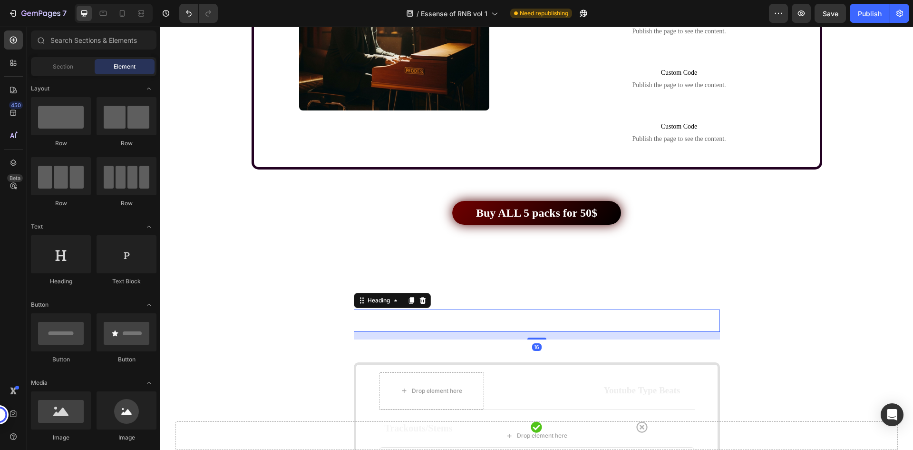
click at [559, 313] on span "Compare features" at bounding box center [537, 320] width 120 height 17
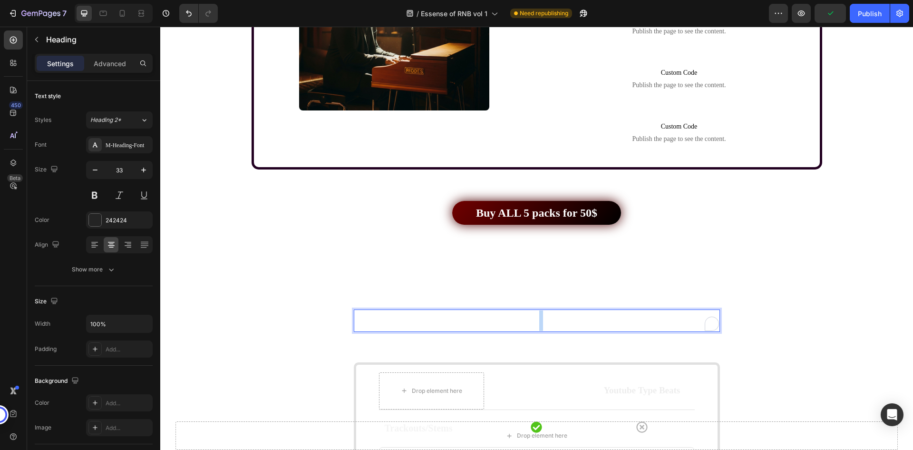
click at [537, 322] on span "Compare features" at bounding box center [537, 320] width 120 height 17
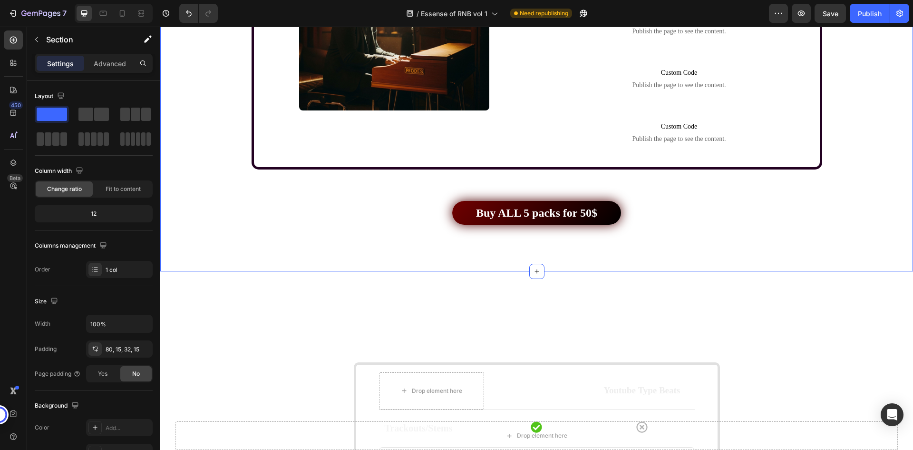
scroll to position [185, 0]
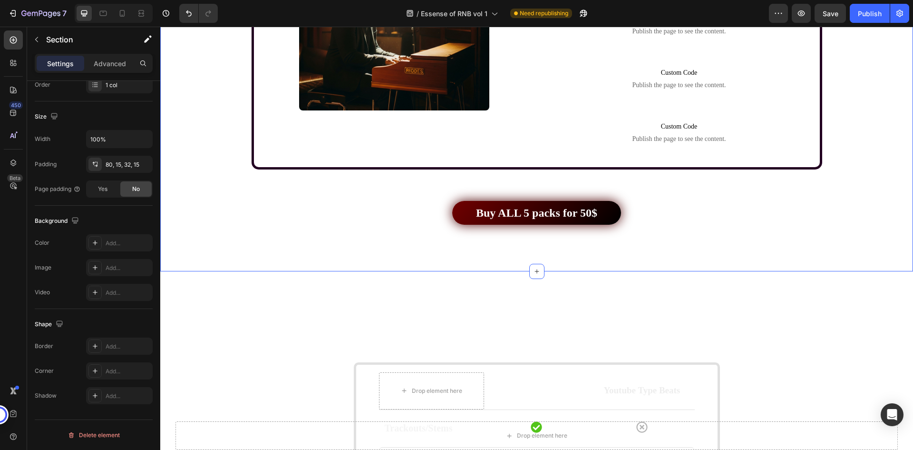
click at [556, 244] on div "Buy ALL 5 packs for 50$ Button" at bounding box center [536, 228] width 753 height 55
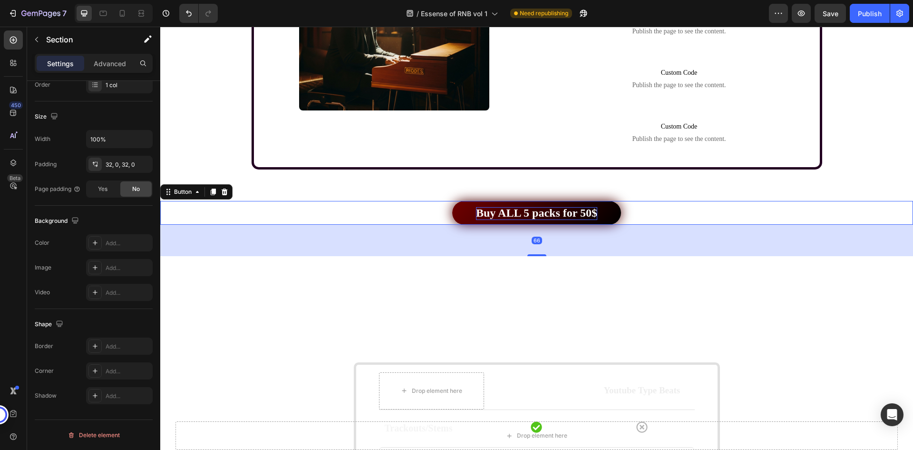
click at [559, 213] on strong "Buy ALL 5 packs for 50$" at bounding box center [536, 212] width 121 height 12
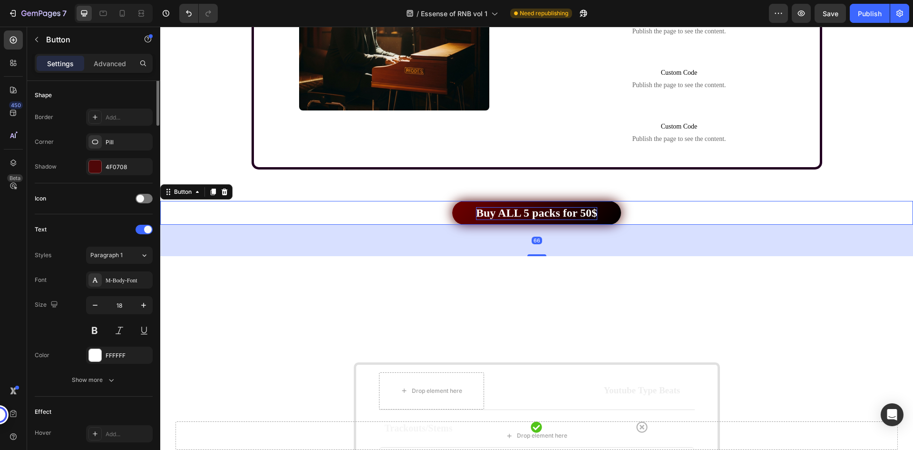
scroll to position [0, 0]
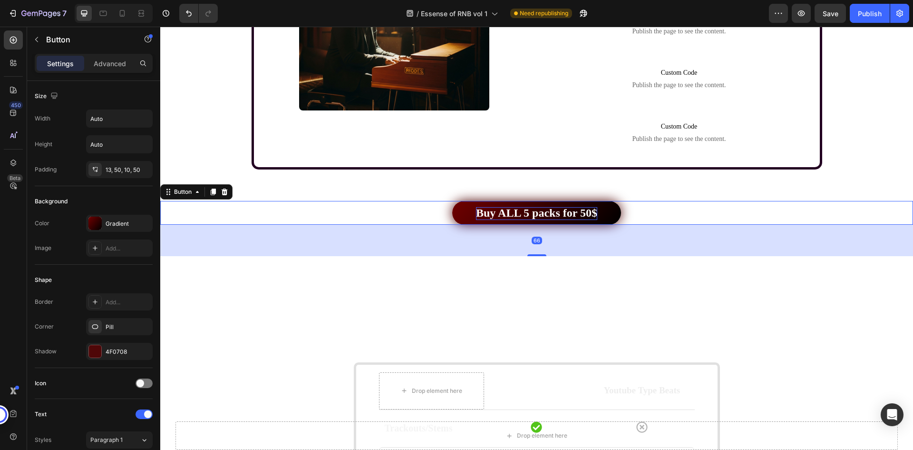
click at [540, 213] on strong "Buy ALL 5 packs for 50$" at bounding box center [536, 212] width 121 height 12
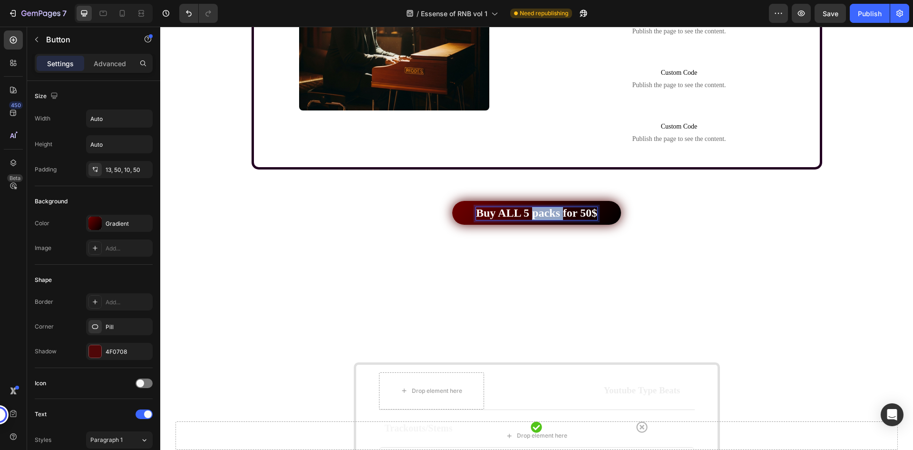
click at [540, 213] on strong "Buy ALL 5 packs for 50$" at bounding box center [536, 212] width 121 height 12
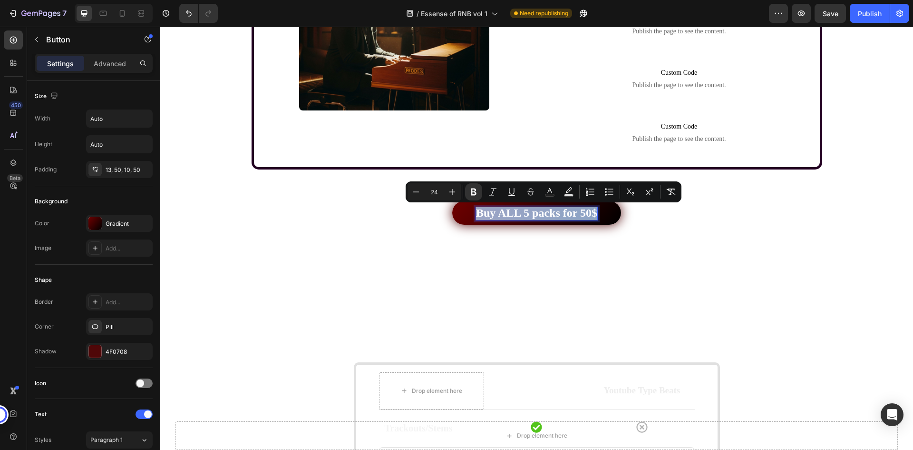
click at [540, 213] on strong "Buy ALL 5 packs for 50$" at bounding box center [536, 212] width 121 height 12
click at [618, 214] on div "Buy ALL 5 packs for 50$ Button 66" at bounding box center [536, 213] width 753 height 24
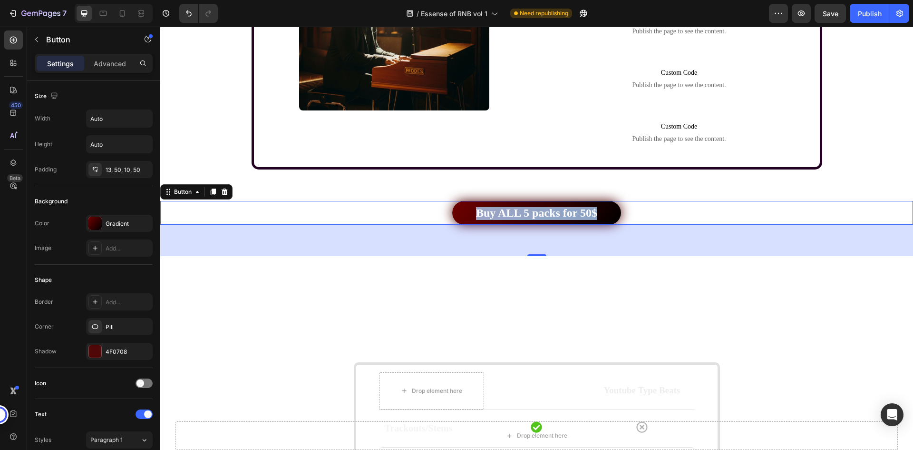
click at [638, 212] on div "Buy ALL 5 packs for 50$ Button 66" at bounding box center [536, 213] width 753 height 24
click at [626, 212] on div "Buy ALL 5 packs for 50$ Button 66" at bounding box center [536, 213] width 753 height 24
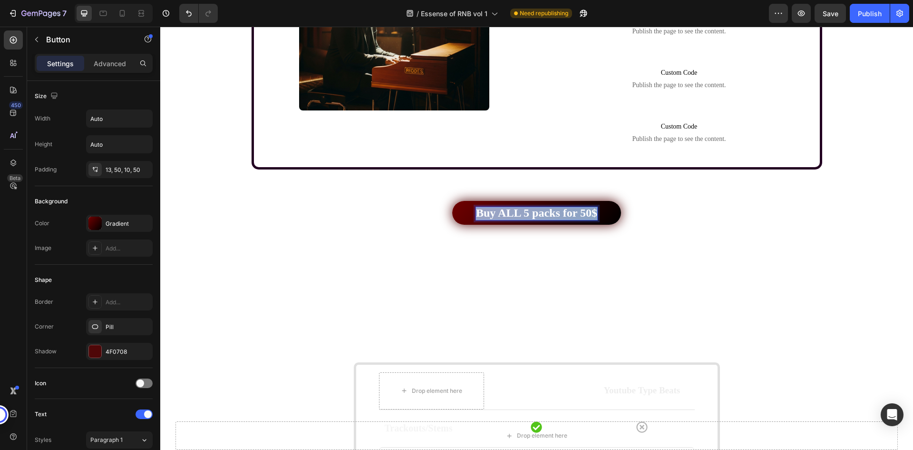
click at [565, 216] on strong "Buy ALL 5 packs for 50$" at bounding box center [536, 212] width 121 height 12
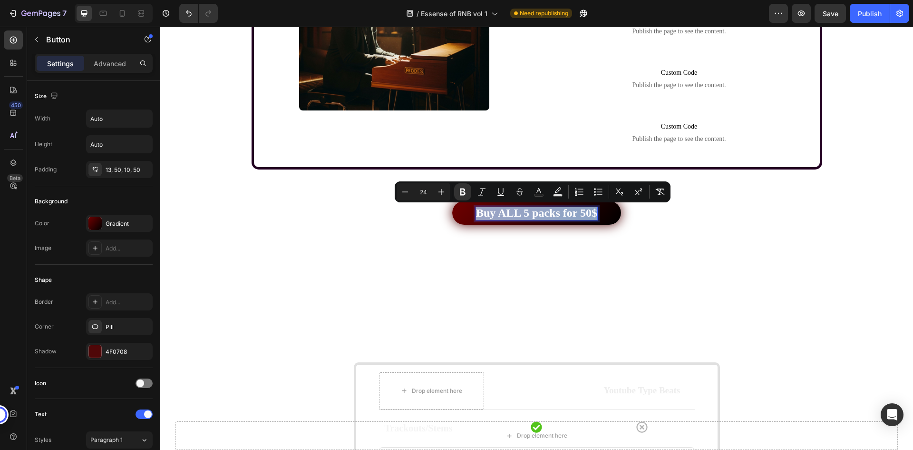
click at [565, 216] on strong "Buy ALL 5 packs for 50$" at bounding box center [536, 212] width 121 height 12
click at [551, 213] on strong "Buy ALL 5 packs for 50$" at bounding box center [536, 212] width 121 height 12
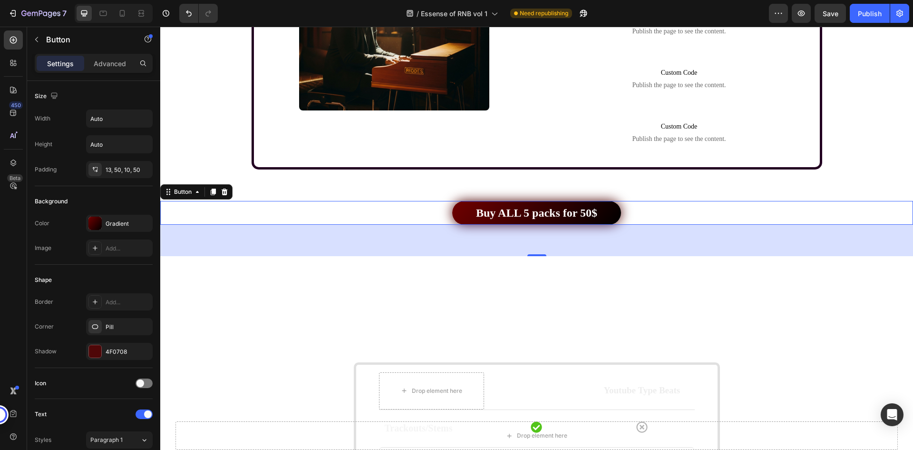
click at [639, 210] on div "Buy ALL 5 packs for 50$ Button 66" at bounding box center [536, 213] width 753 height 24
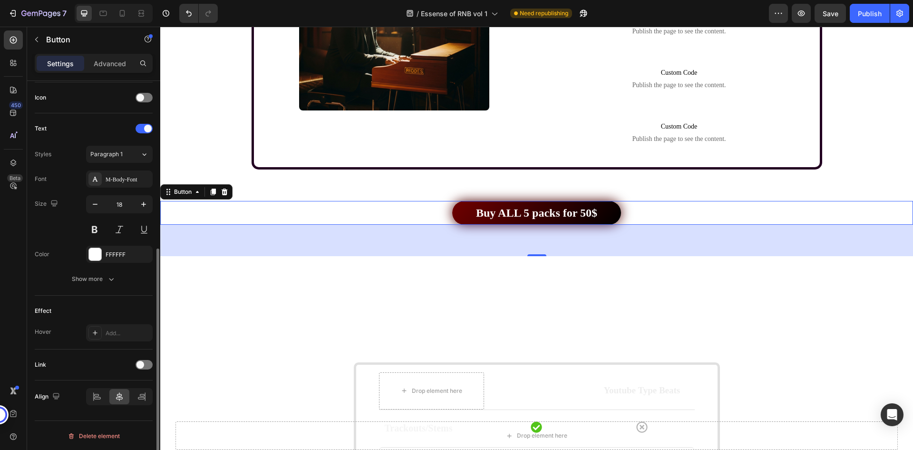
scroll to position [286, 0]
click at [144, 359] on div at bounding box center [144, 364] width 17 height 10
click at [117, 389] on span "Open page" at bounding box center [104, 386] width 29 height 7
click at [119, 406] on div "Add..." at bounding box center [119, 411] width 67 height 17
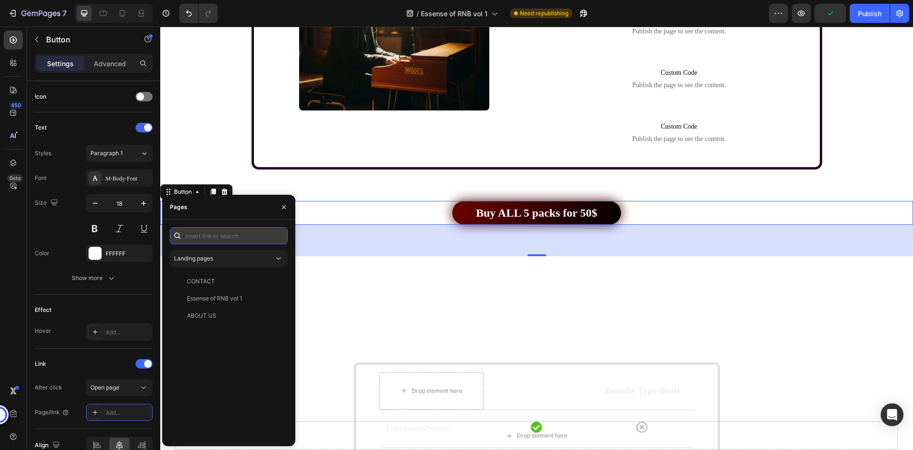
click at [215, 239] on input "text" at bounding box center [229, 235] width 118 height 17
click at [212, 261] on span "Landing pages" at bounding box center [193, 258] width 39 height 7
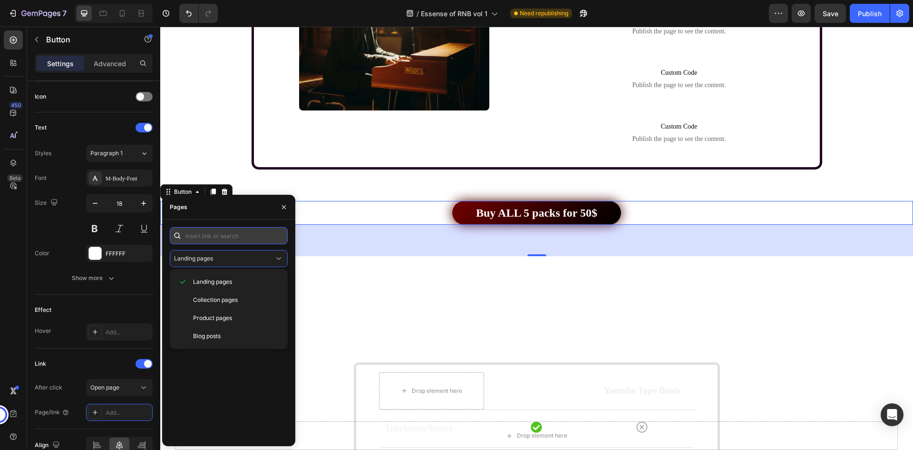
click at [218, 236] on input "text" at bounding box center [229, 235] width 118 height 17
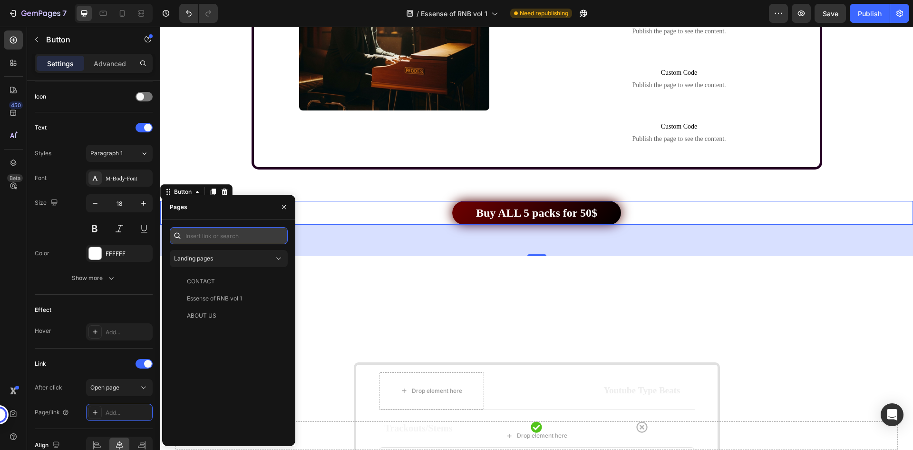
paste input "[URL][DOMAIN_NAME]"
type input "[URL][DOMAIN_NAME]"
click at [247, 256] on div "[URL][DOMAIN_NAME]" at bounding box center [217, 258] width 61 height 9
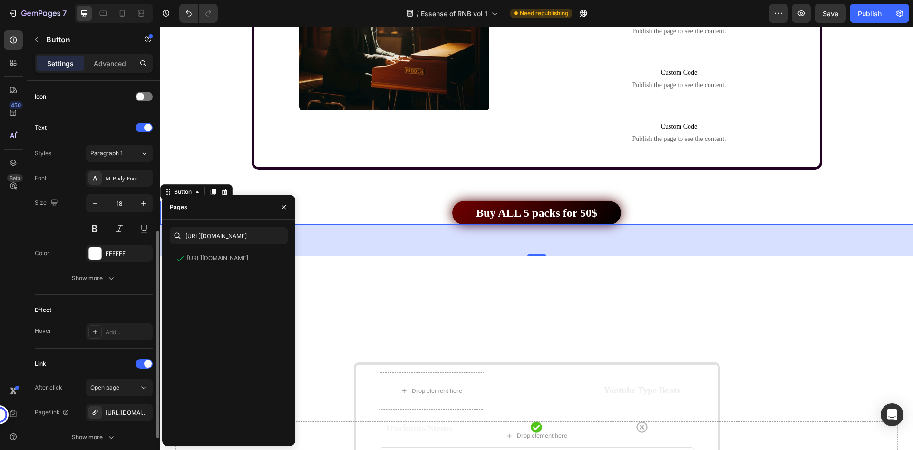
click at [118, 310] on div "Effect" at bounding box center [94, 309] width 118 height 15
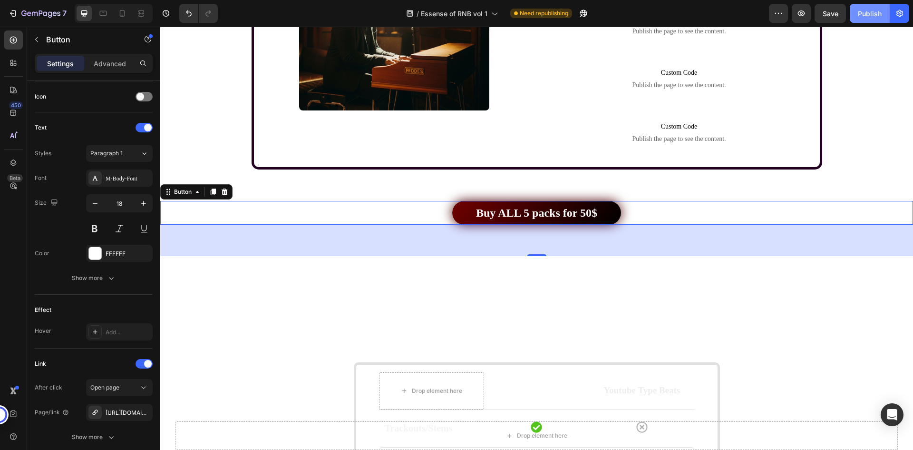
click at [875, 13] on div "Publish" at bounding box center [870, 14] width 24 height 10
click at [723, 13] on div "/ Essense of RNB vol 1 Need republishing" at bounding box center [498, 13] width 544 height 19
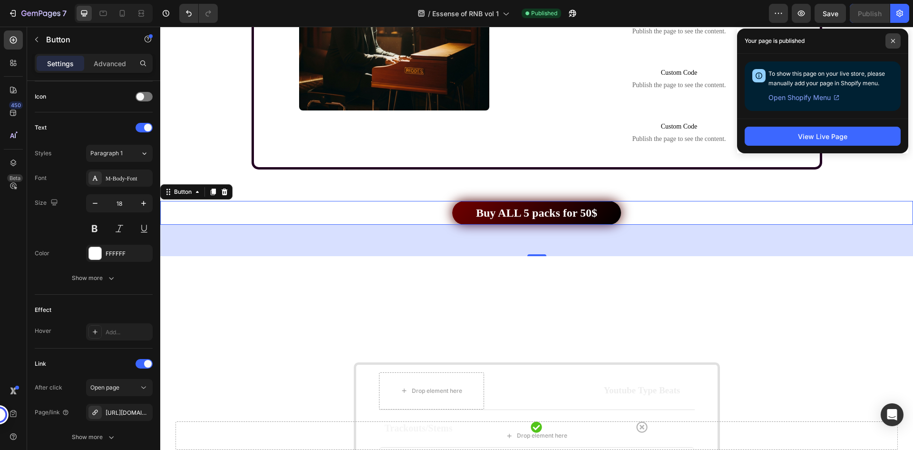
click at [892, 38] on span at bounding box center [893, 40] width 15 height 15
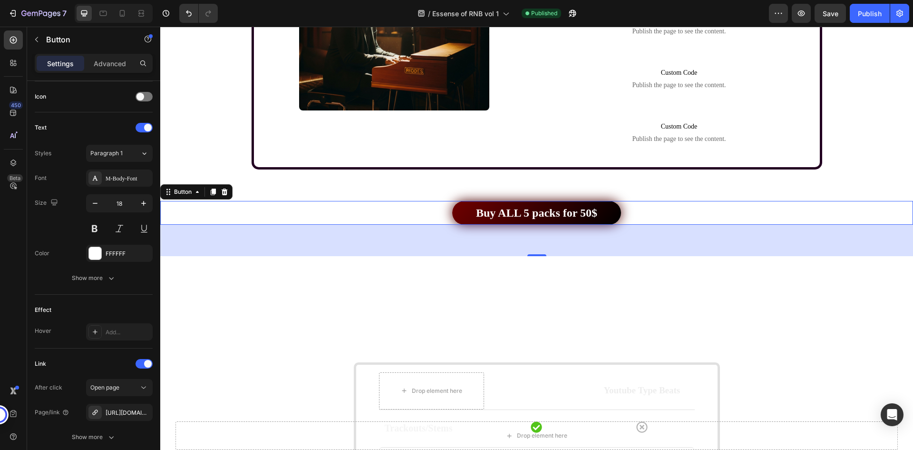
click at [749, 15] on div "/ Essense of RNB vol 1 Published" at bounding box center [498, 13] width 544 height 19
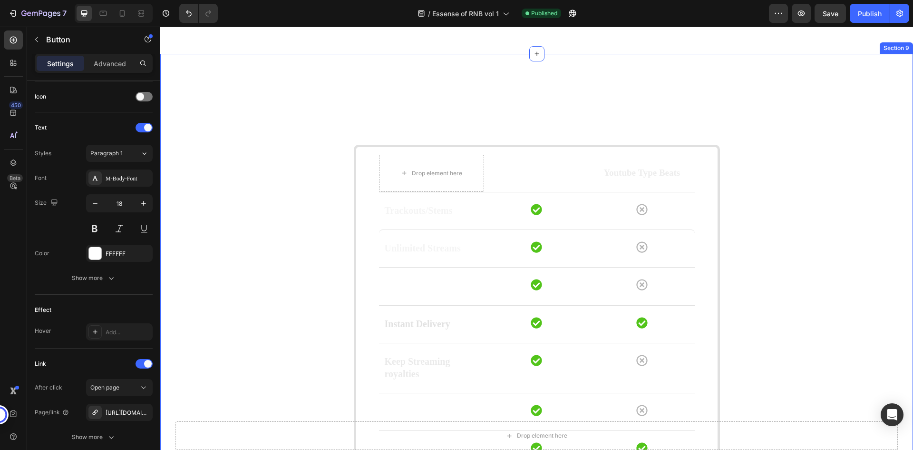
scroll to position [2317, 0]
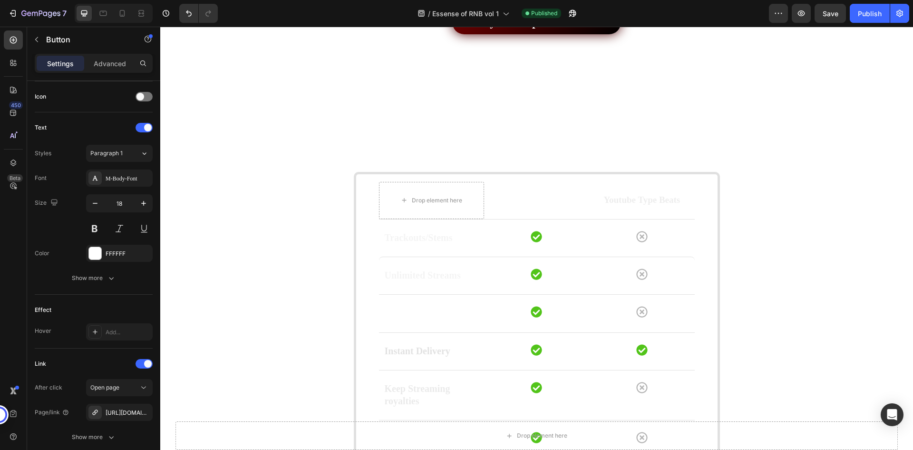
click at [375, 20] on div "/ Essense of RNB vol 1 Published" at bounding box center [498, 13] width 544 height 19
click at [533, 148] on div "⁠⁠⁠⁠⁠⁠⁠ Compare features Heading Drop element here Essence of RNB Text block Yo…" at bounding box center [537, 361] width 366 height 485
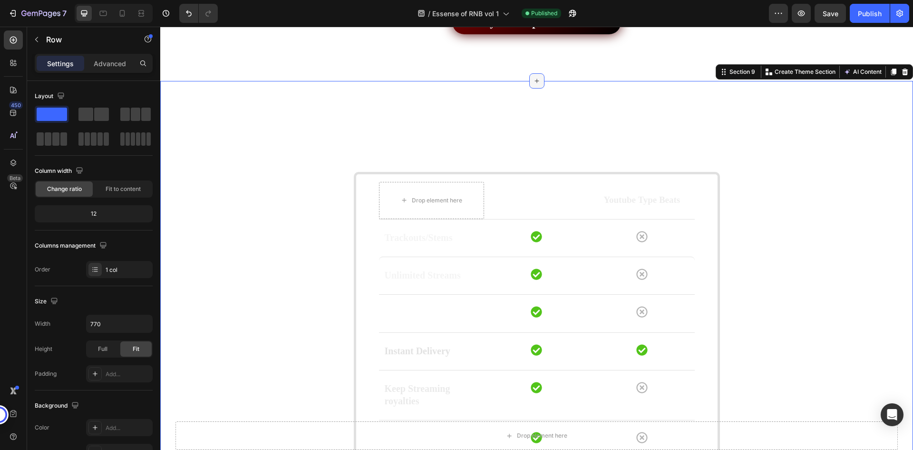
click at [540, 85] on div "⁠⁠⁠⁠⁠⁠⁠ Compare features Heading Drop element here Essence of RNB Text block Yo…" at bounding box center [536, 350] width 753 height 538
click at [574, 97] on div "⁠⁠⁠⁠⁠⁠⁠ Compare features Heading Drop element here Essence of RNB Text block Yo…" at bounding box center [536, 350] width 753 height 538
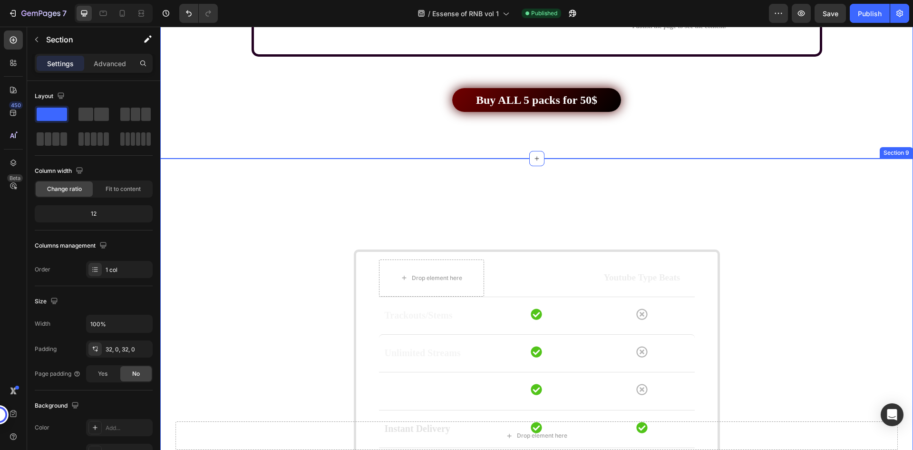
scroll to position [2174, 0]
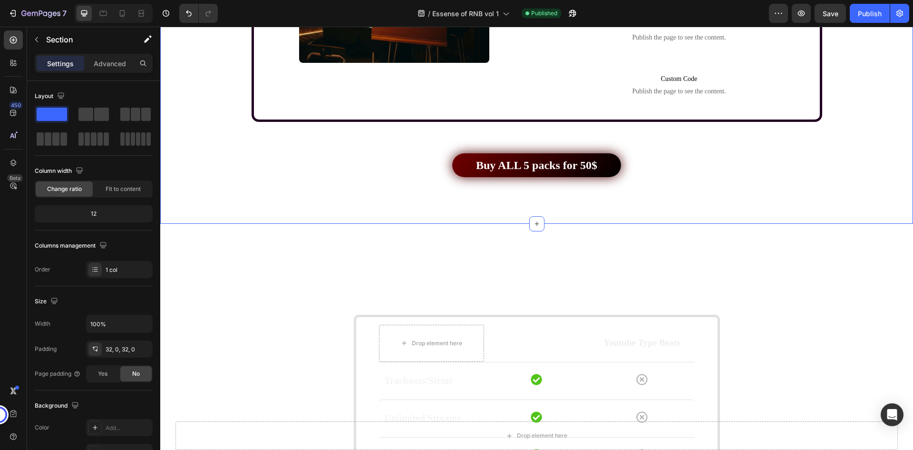
click at [598, 196] on div "Buy ALL 5 packs for 50$ Button" at bounding box center [536, 180] width 753 height 55
click at [643, 167] on div "Buy ALL 5 packs for 50$ Button" at bounding box center [536, 165] width 753 height 24
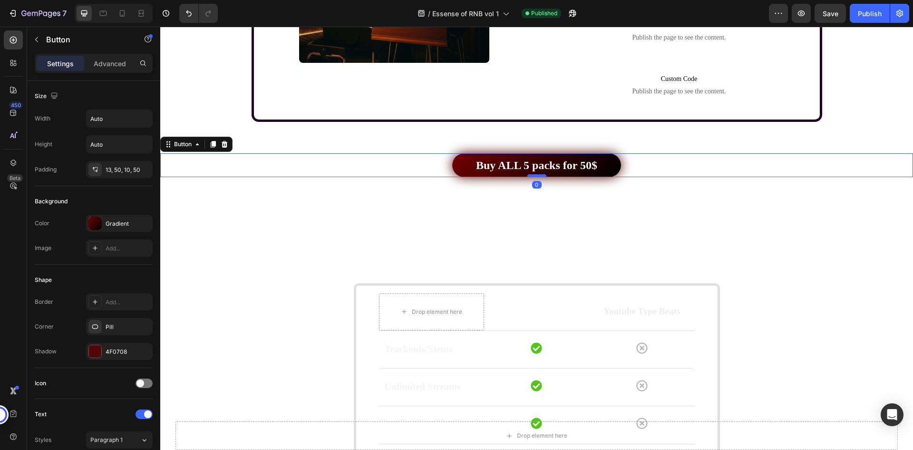
drag, startPoint x: 535, startPoint y: 207, endPoint x: 537, endPoint y: 175, distance: 32.4
click at [537, 175] on div at bounding box center [537, 175] width 19 height 3
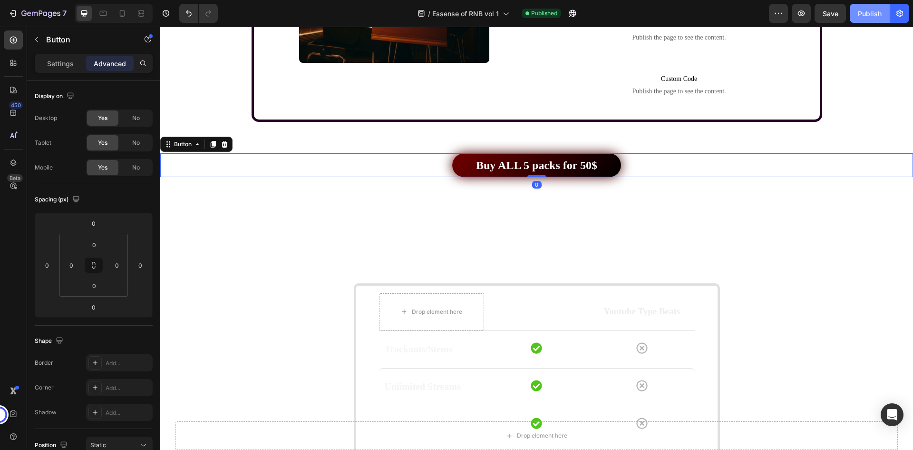
click at [880, 12] on div "Publish" at bounding box center [870, 14] width 24 height 10
click at [726, 12] on div "/ Essense of RNB vol 1 Published" at bounding box center [498, 13] width 544 height 19
